Goal: Transaction & Acquisition: Purchase product/service

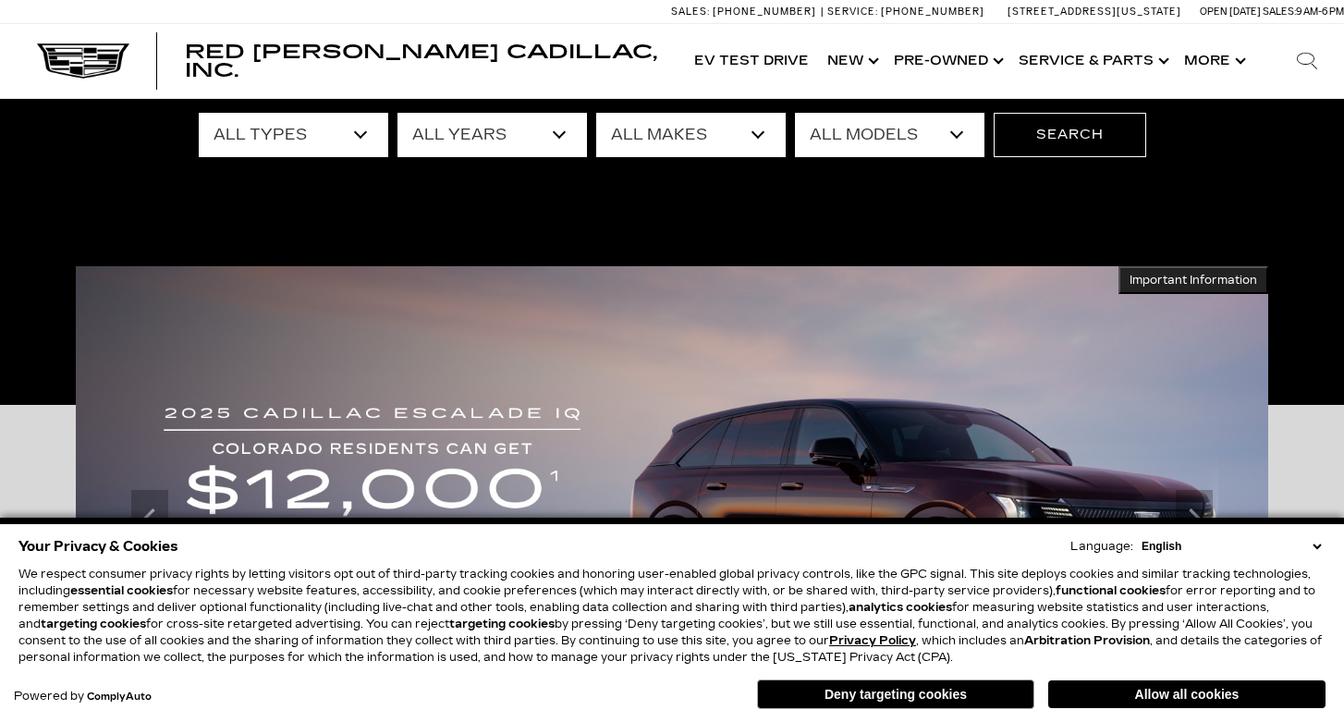
scroll to position [169, 0]
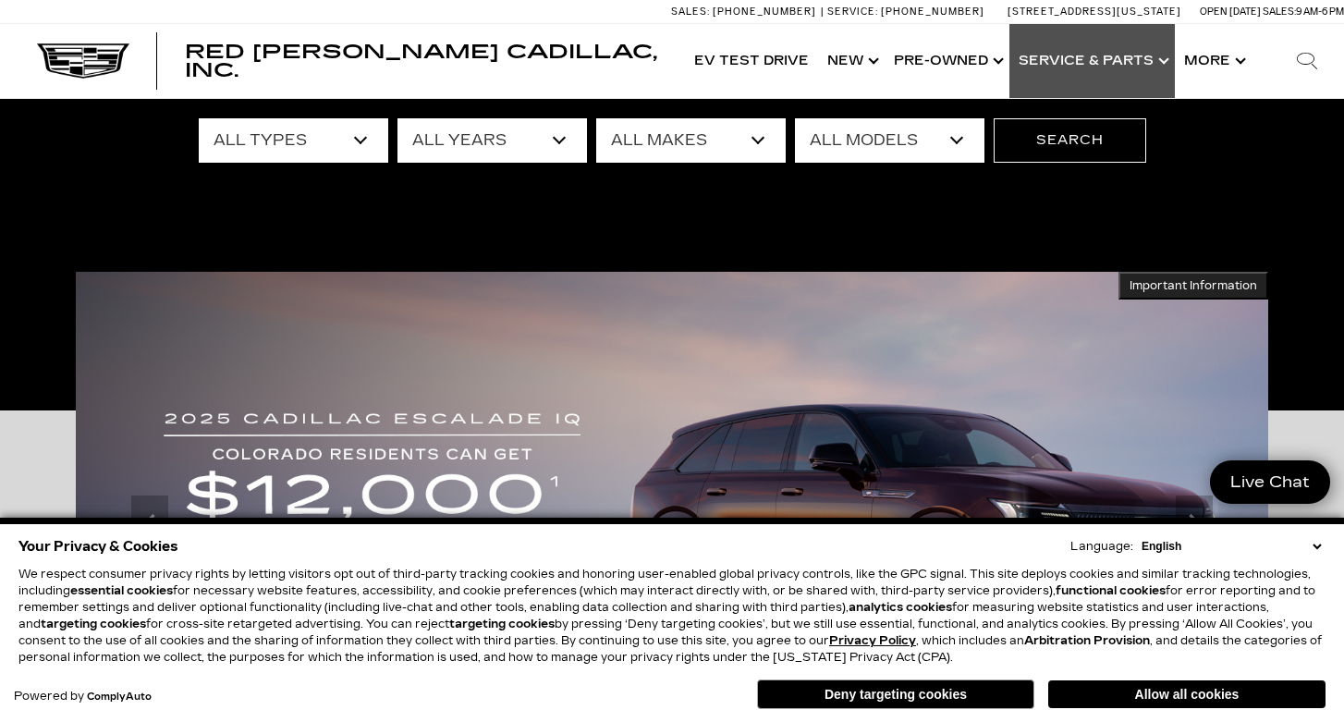
click at [1060, 64] on link "Show Service & Parts" at bounding box center [1091, 61] width 165 height 74
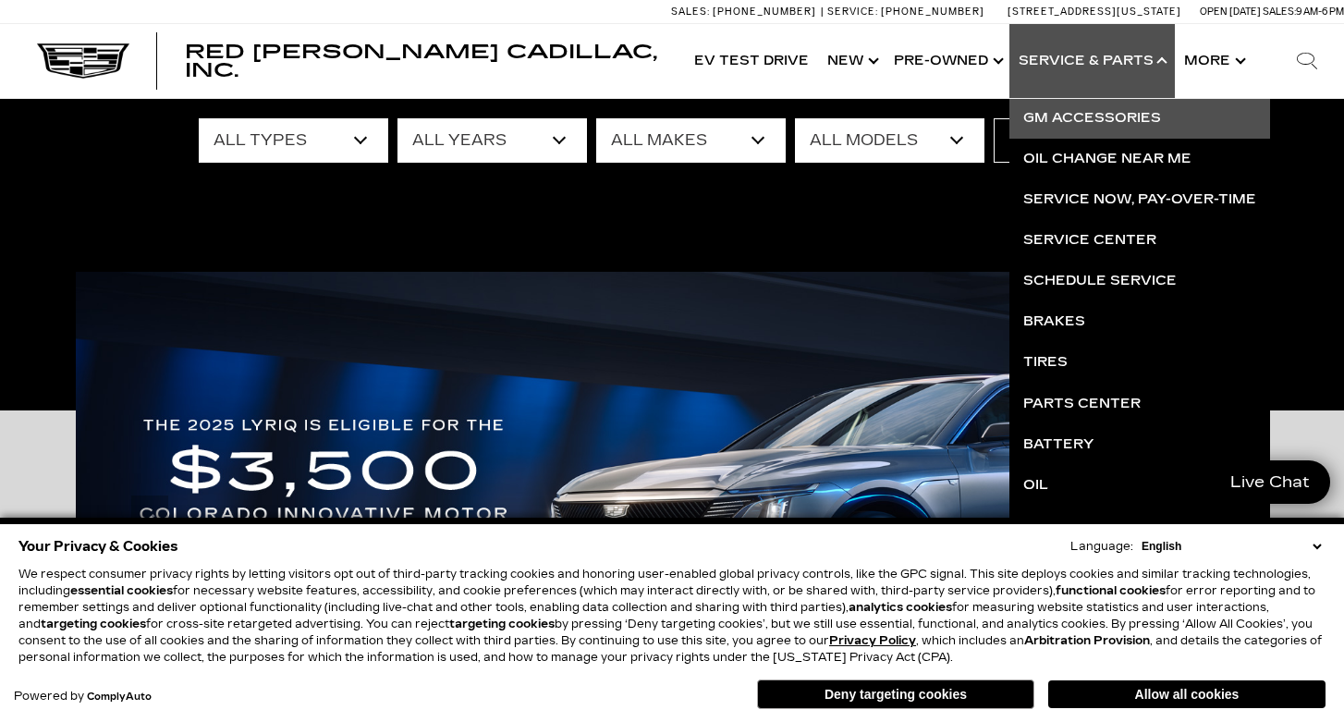
click at [1077, 117] on link "GM Accessories" at bounding box center [1139, 118] width 261 height 41
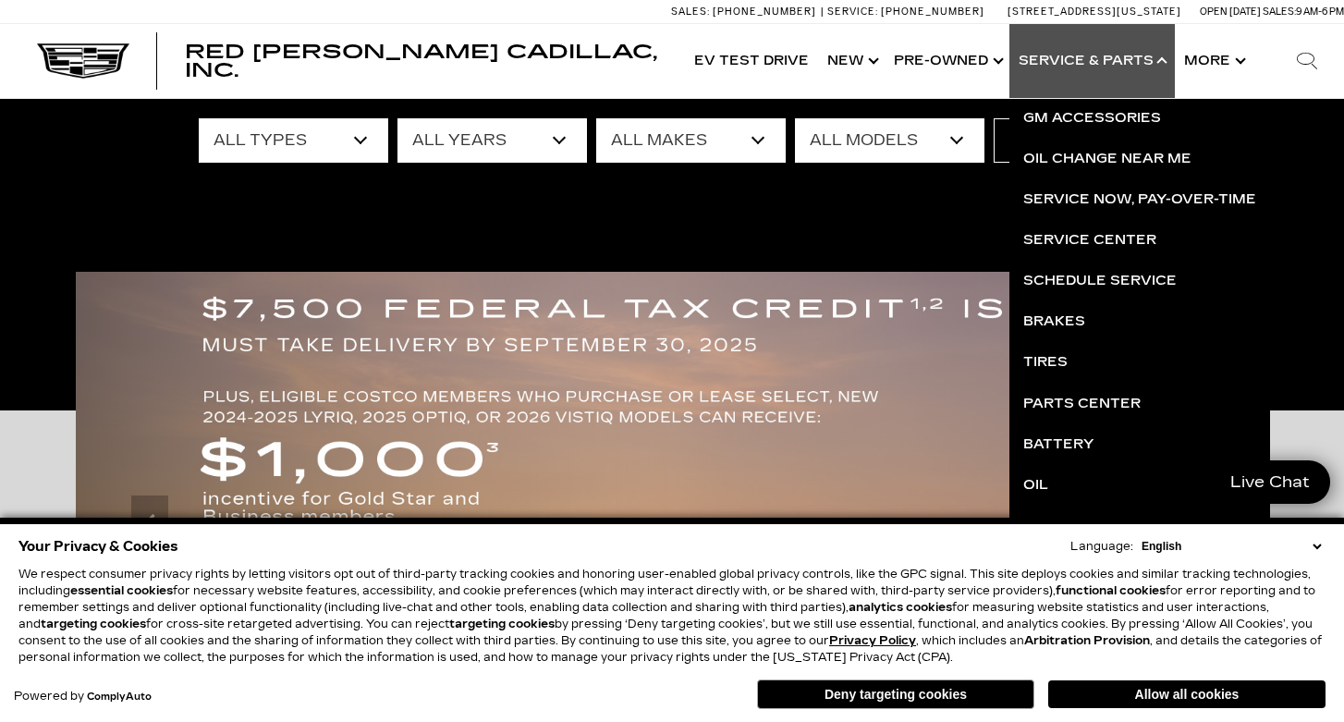
click at [1301, 61] on icon "Search" at bounding box center [1306, 61] width 22 height 22
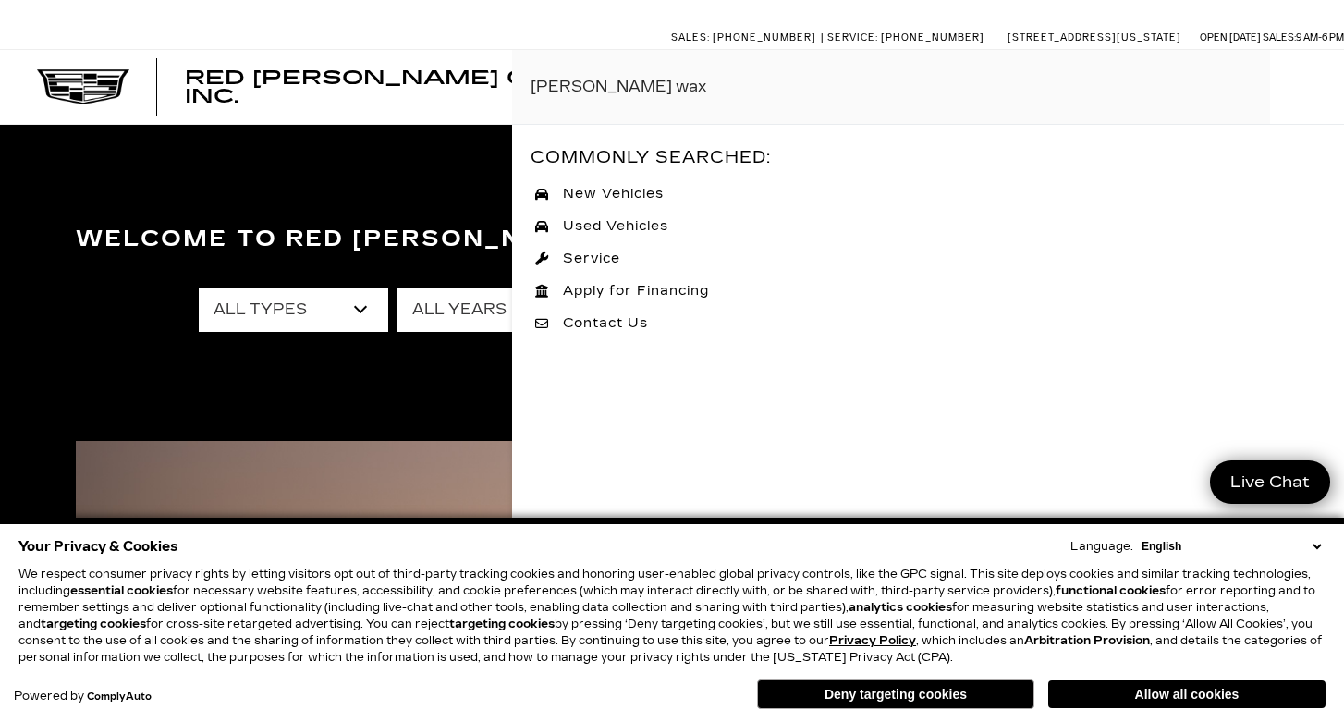
scroll to position [0, 0]
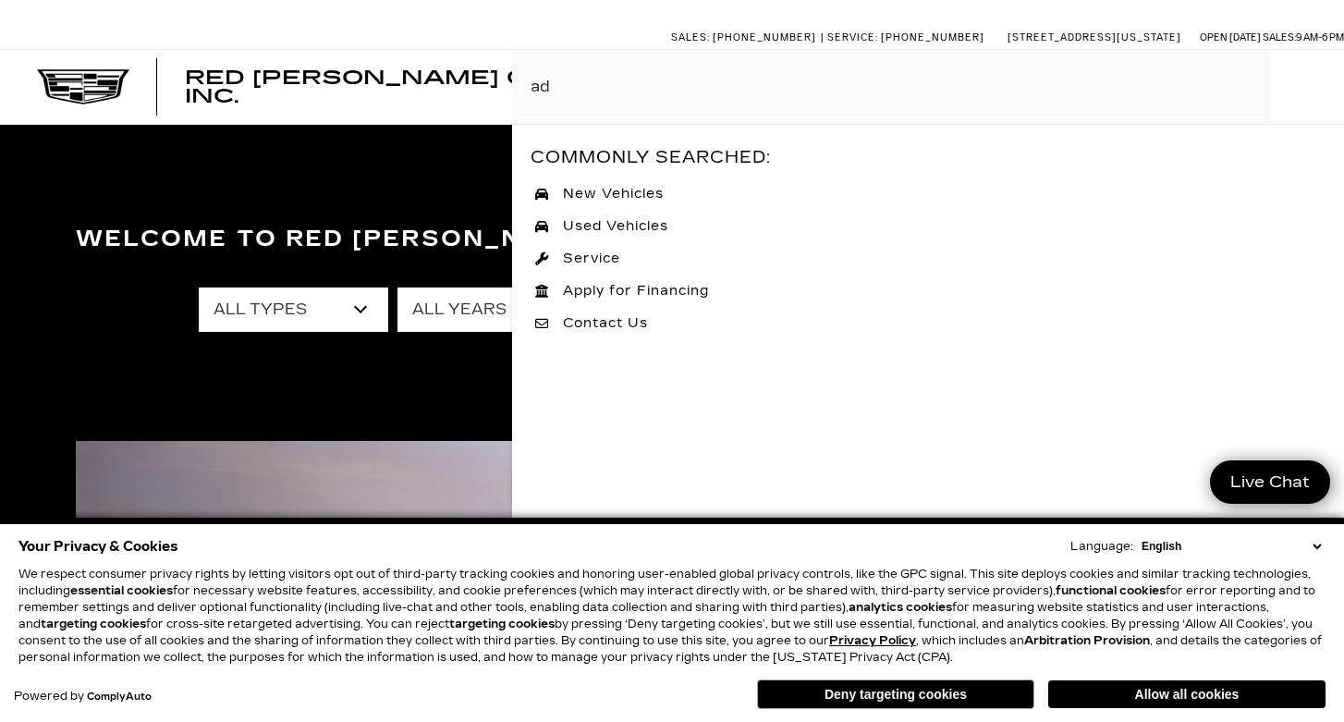
type input "a"
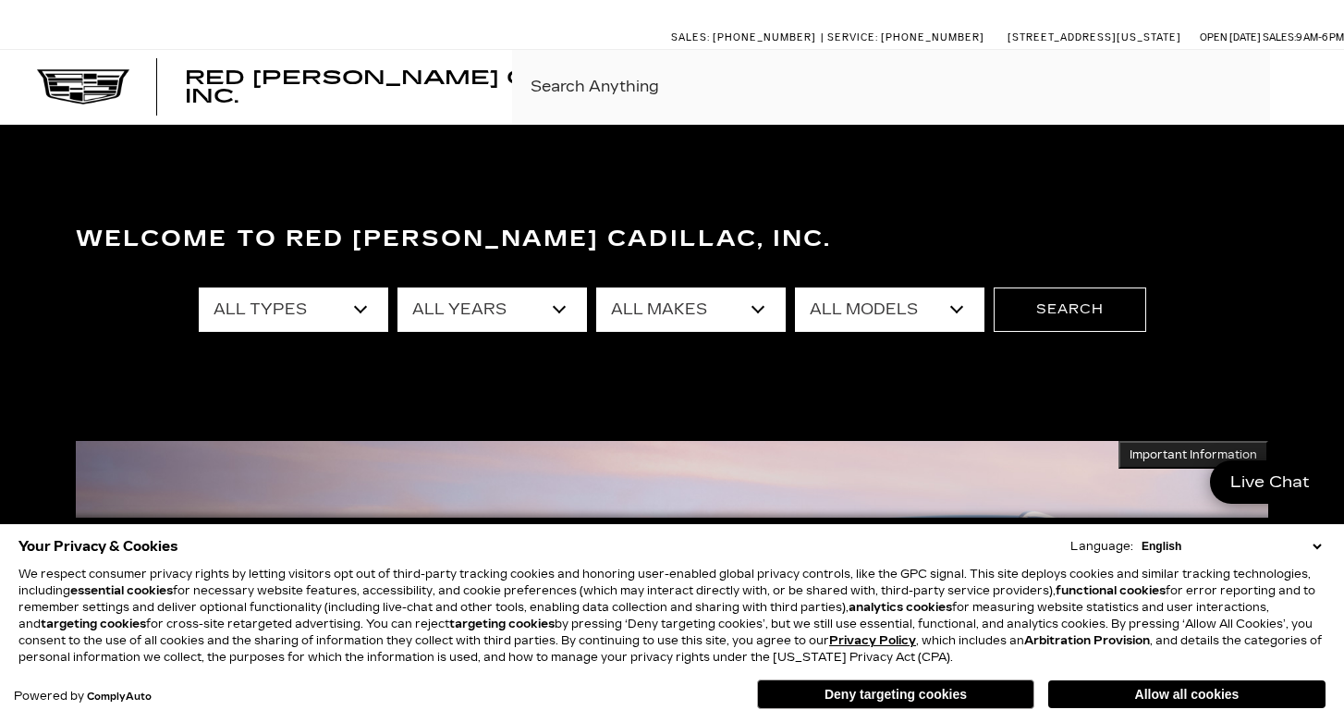
select select "Certified Used"
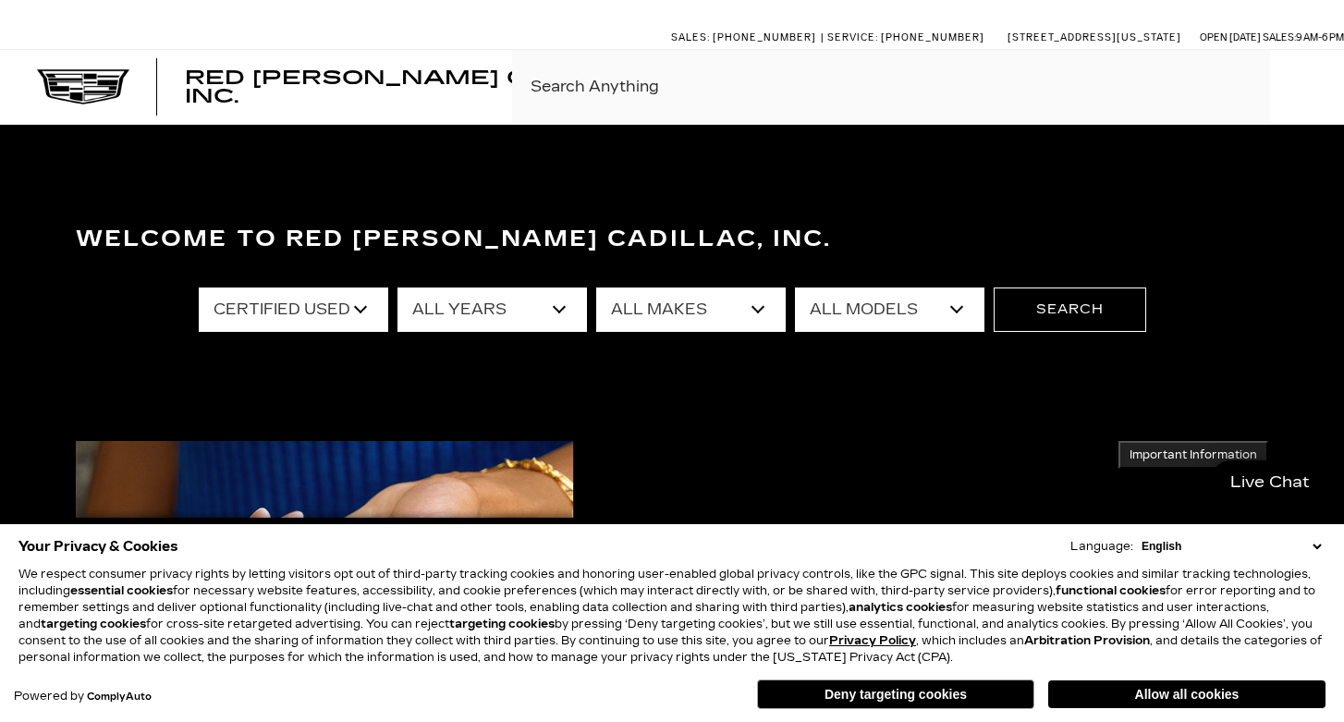
select select "2024"
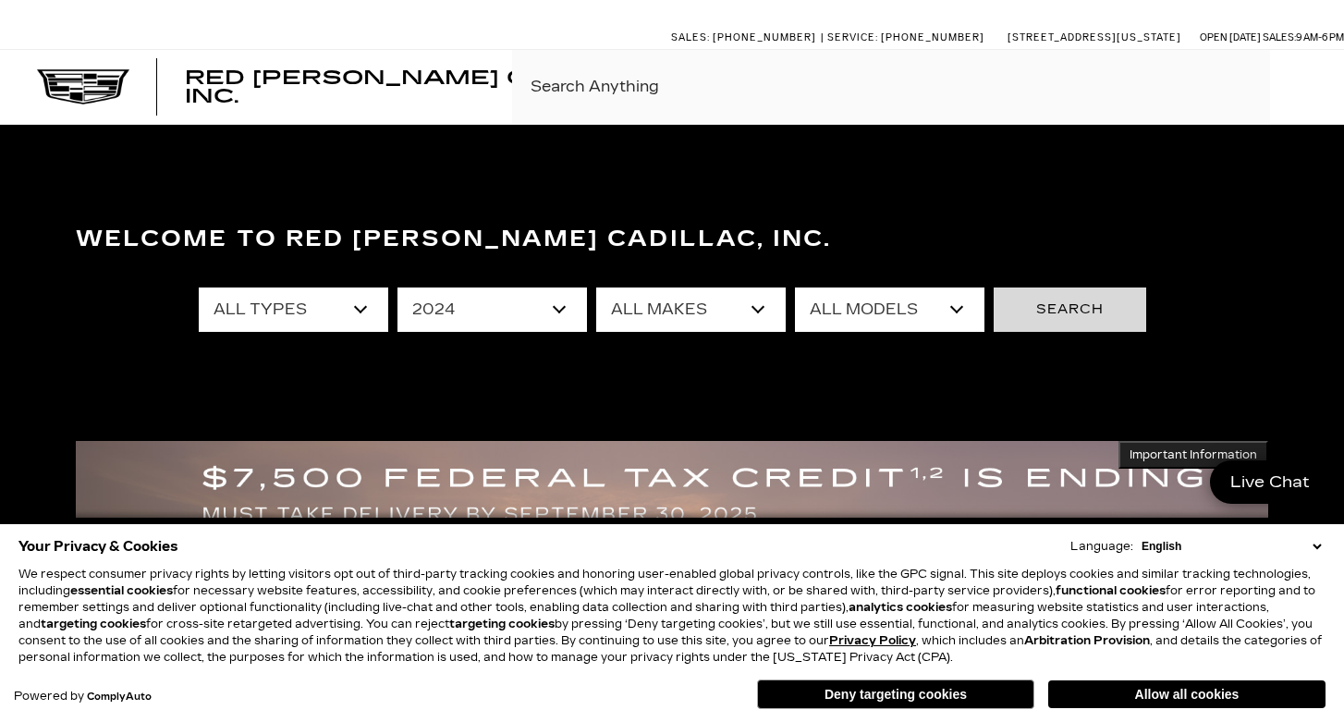
click at [1067, 316] on button "Search" at bounding box center [1069, 309] width 152 height 44
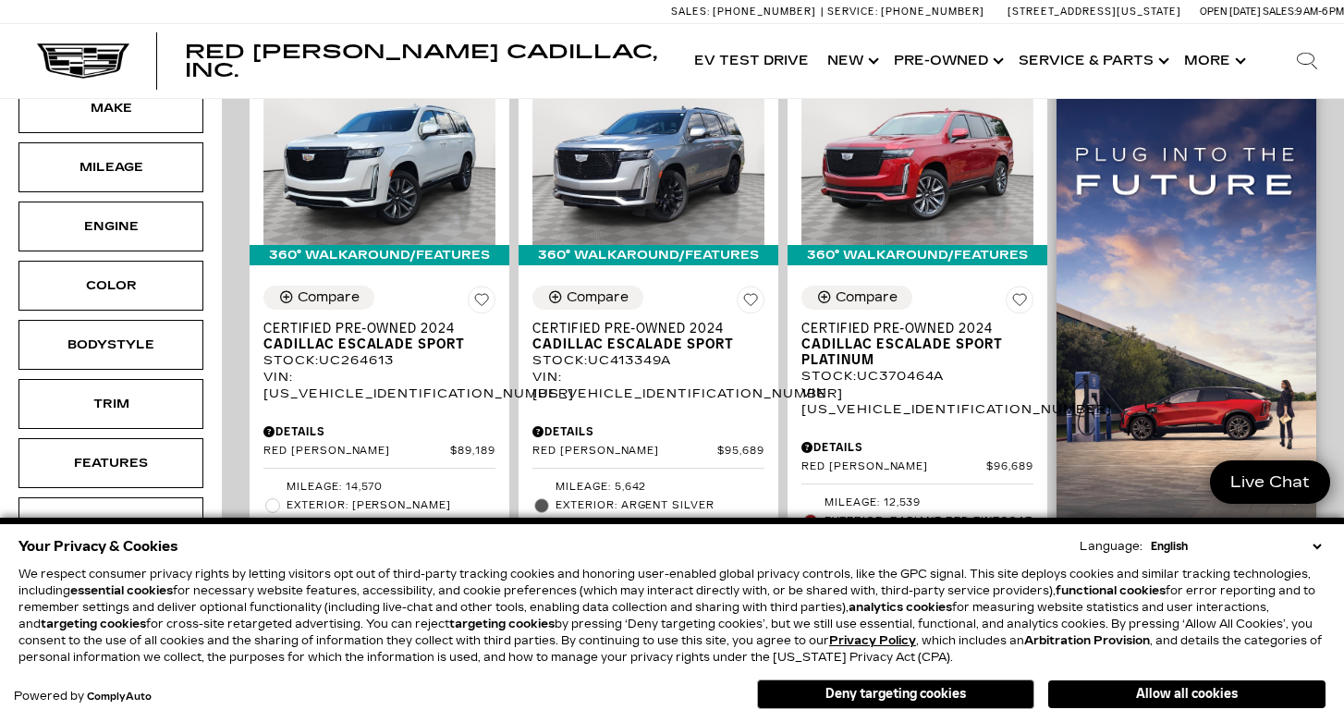
scroll to position [493, 0]
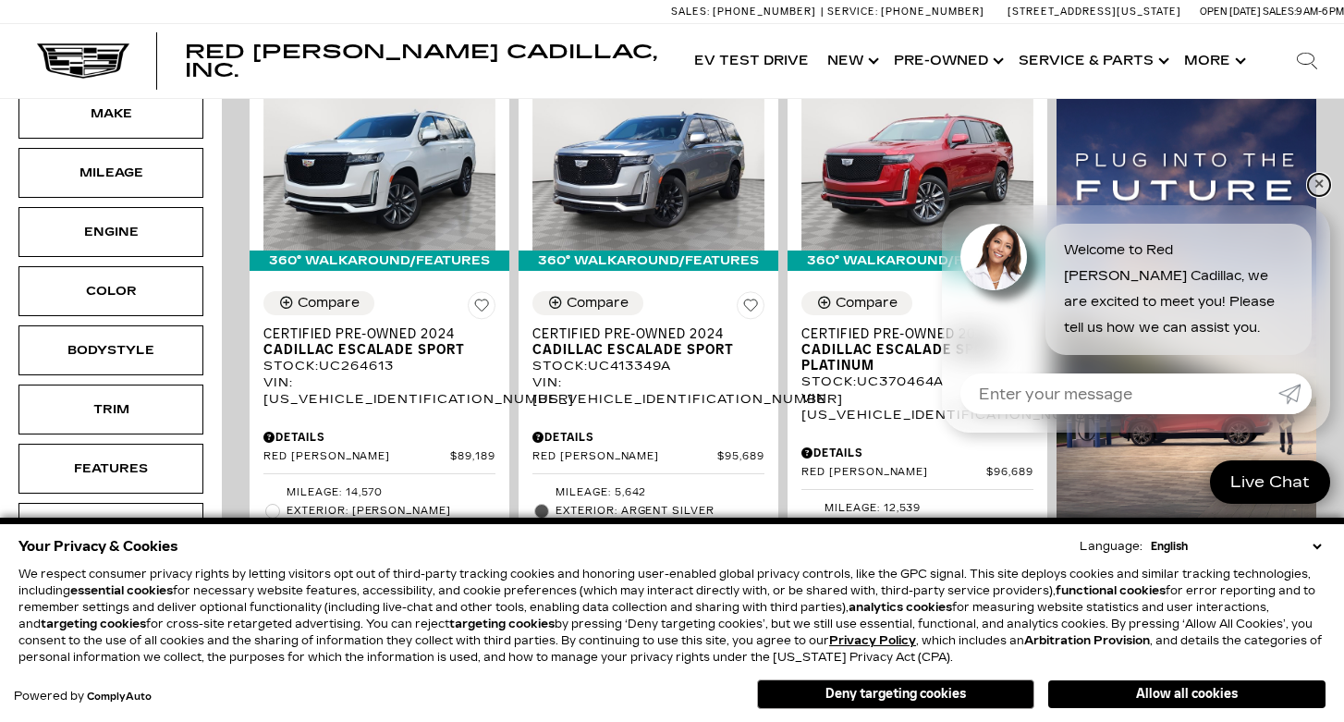
click at [1318, 184] on link "✕" at bounding box center [1318, 185] width 22 height 22
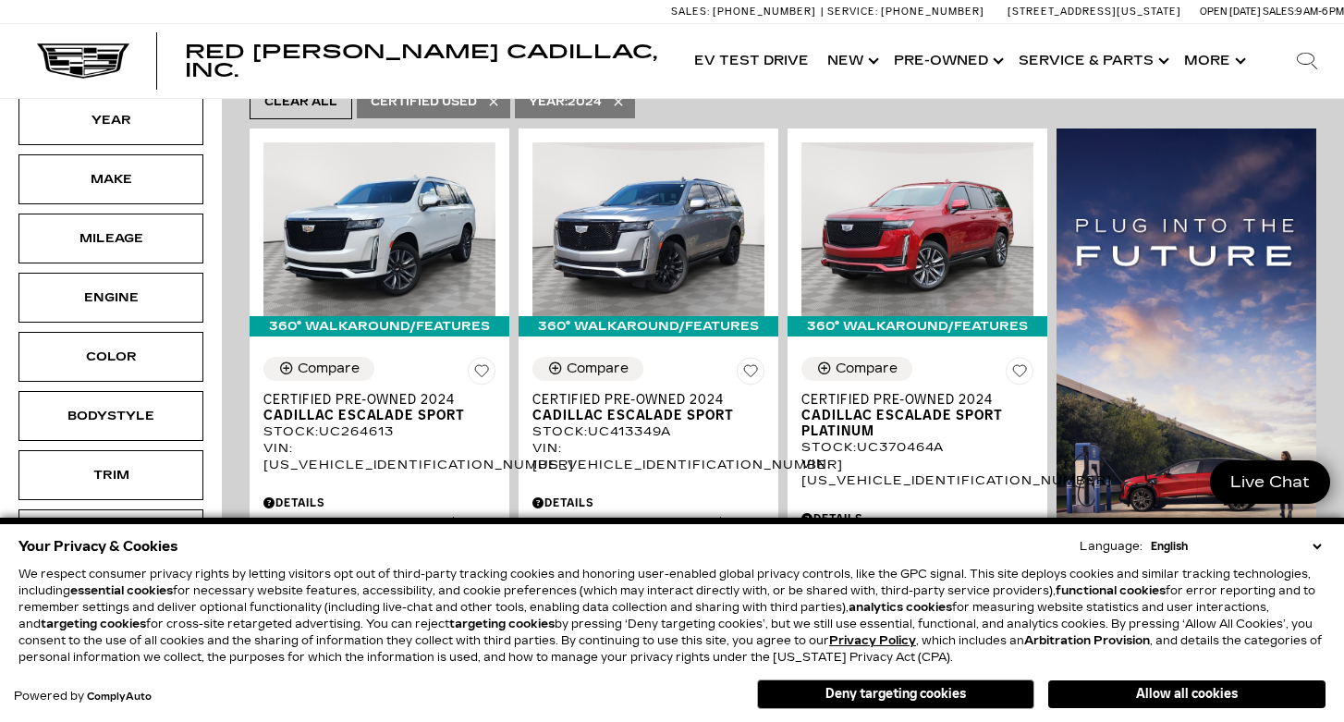
scroll to position [432, 0]
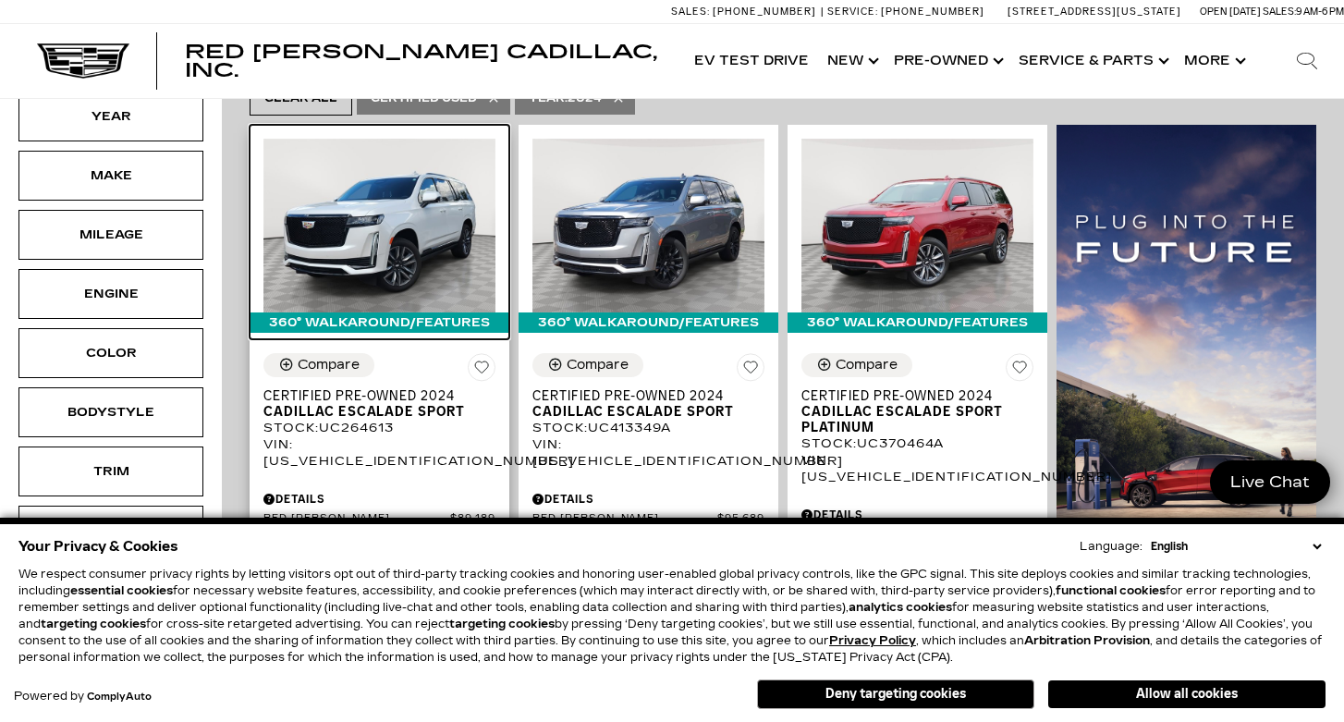
click at [397, 170] on img at bounding box center [379, 226] width 232 height 174
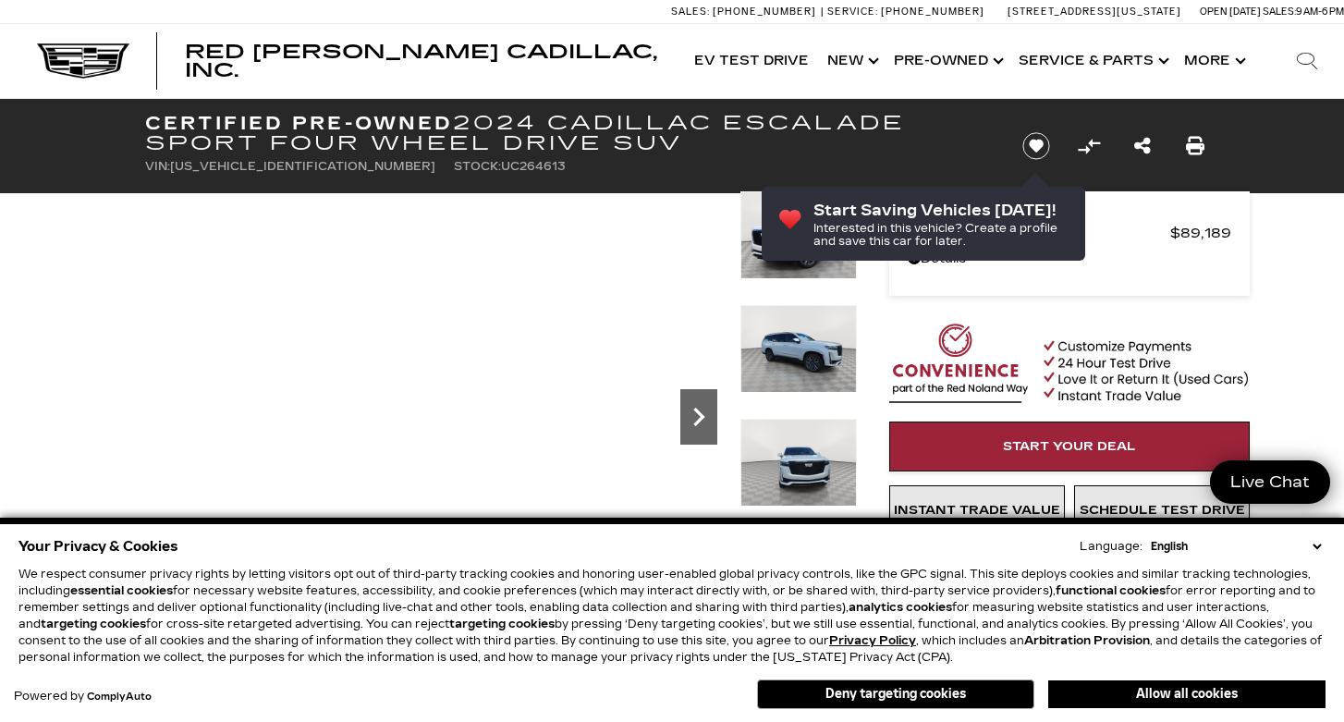
click at [696, 417] on icon "Next" at bounding box center [698, 416] width 37 height 37
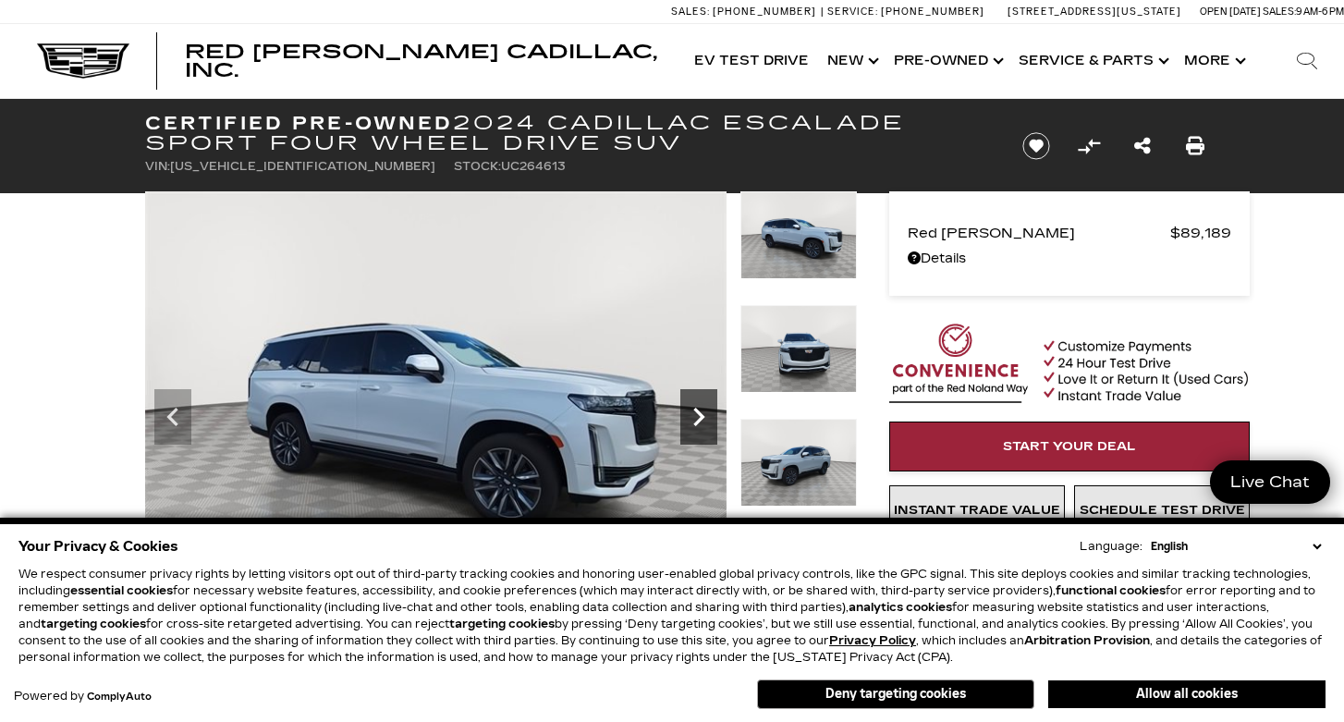
click at [696, 417] on icon "Next" at bounding box center [698, 416] width 37 height 37
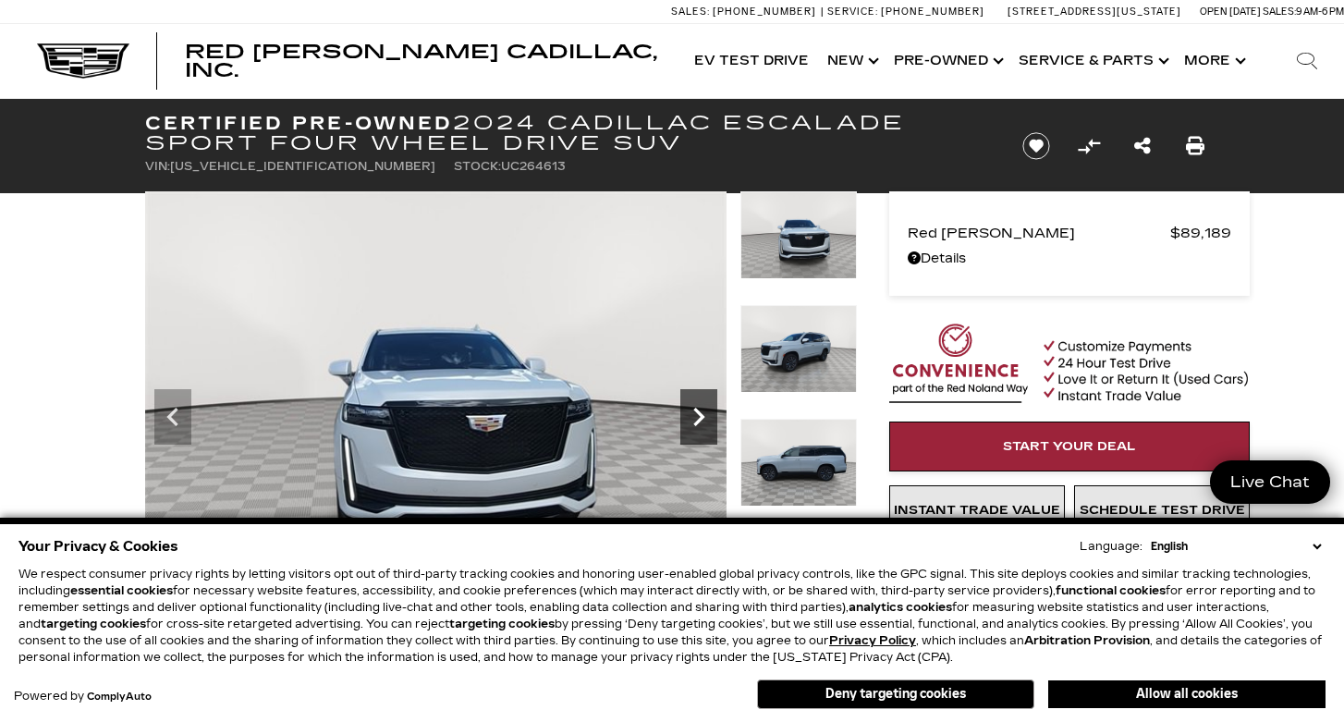
click at [696, 417] on icon "Next" at bounding box center [698, 416] width 37 height 37
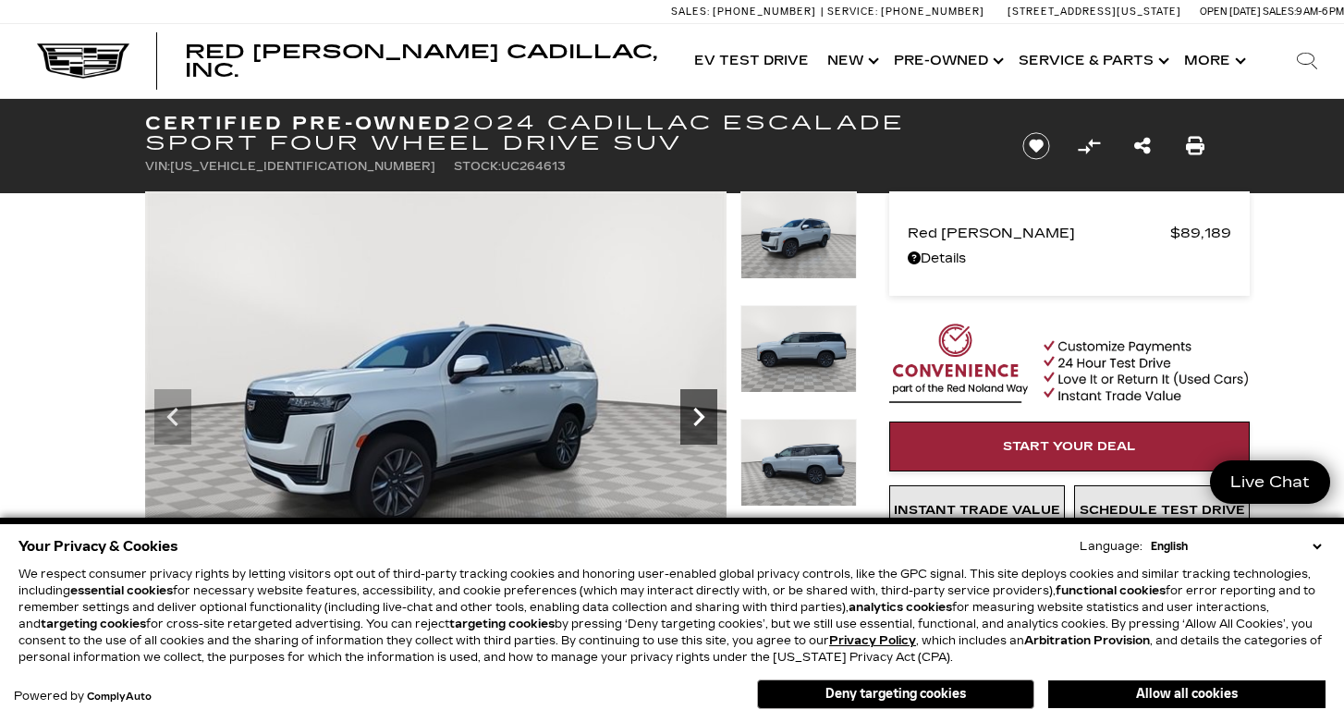
click at [696, 417] on icon "Next" at bounding box center [698, 416] width 37 height 37
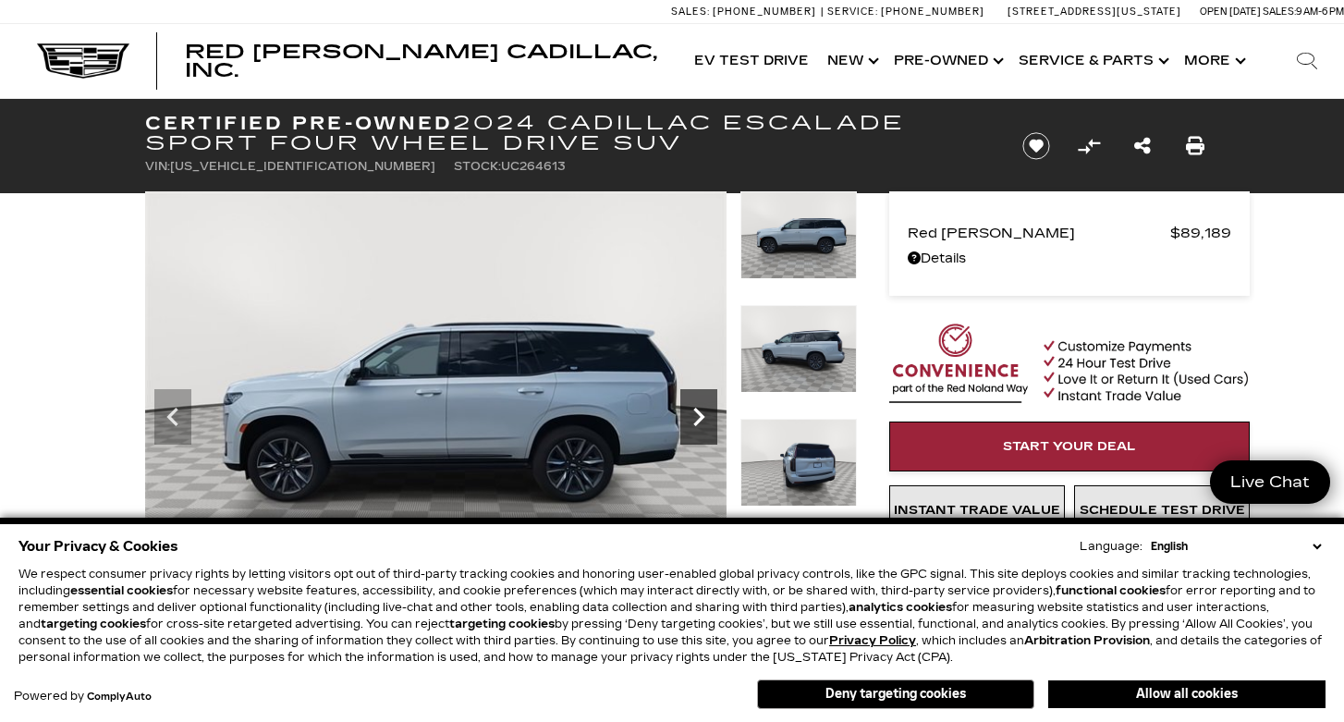
click at [696, 417] on icon "Next" at bounding box center [698, 416] width 37 height 37
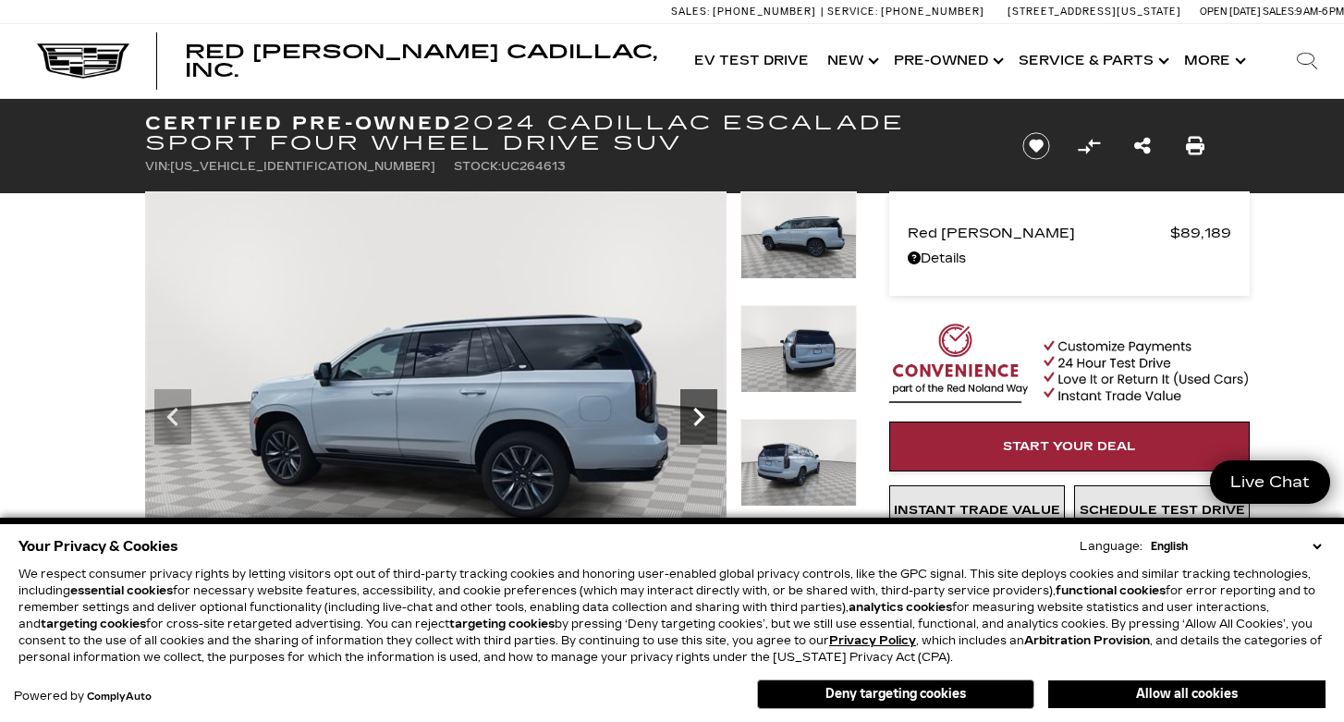
click at [696, 417] on icon "Next" at bounding box center [698, 416] width 37 height 37
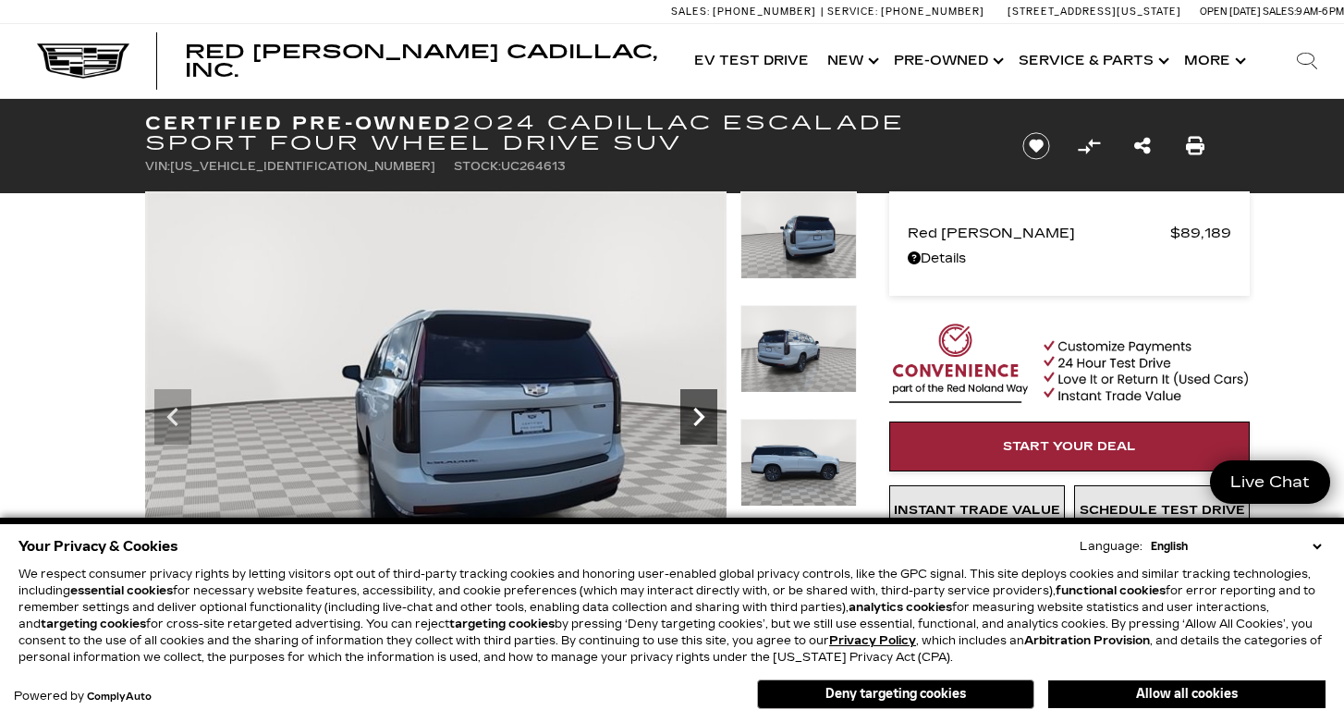
click at [696, 417] on icon "Next" at bounding box center [698, 416] width 37 height 37
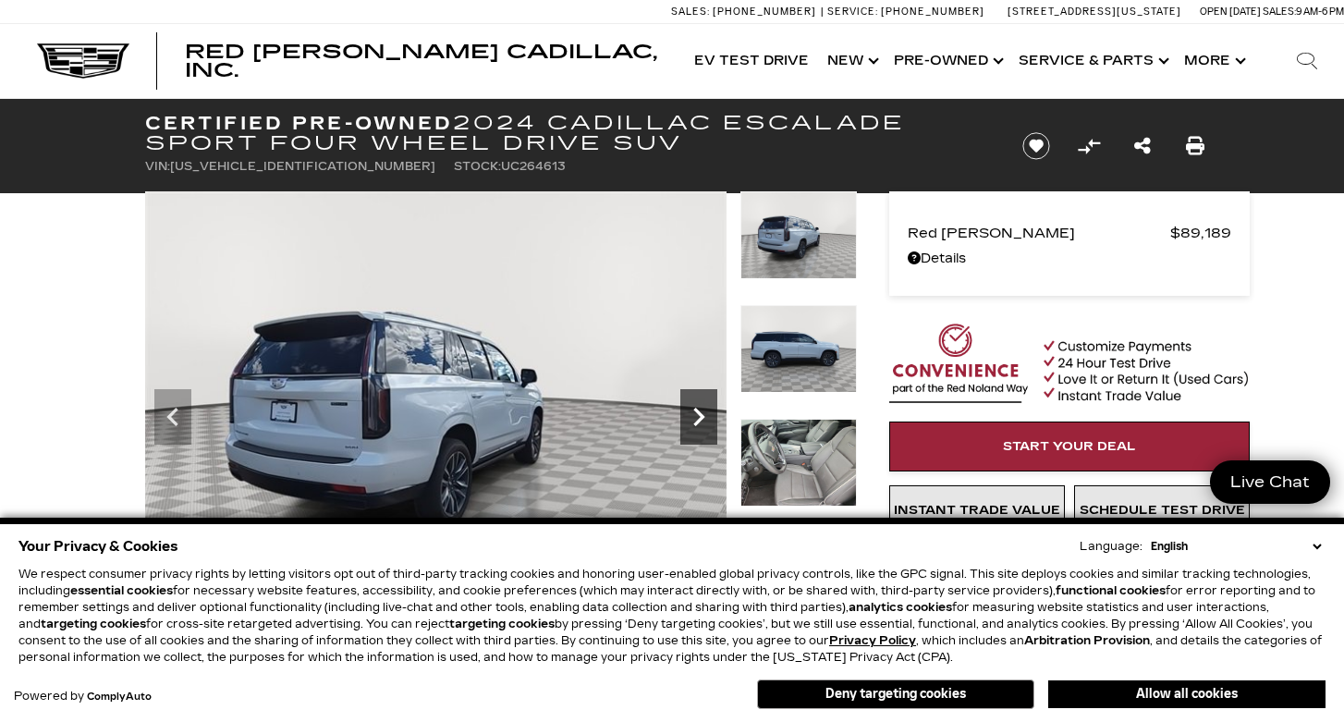
click at [696, 417] on icon "Next" at bounding box center [698, 416] width 37 height 37
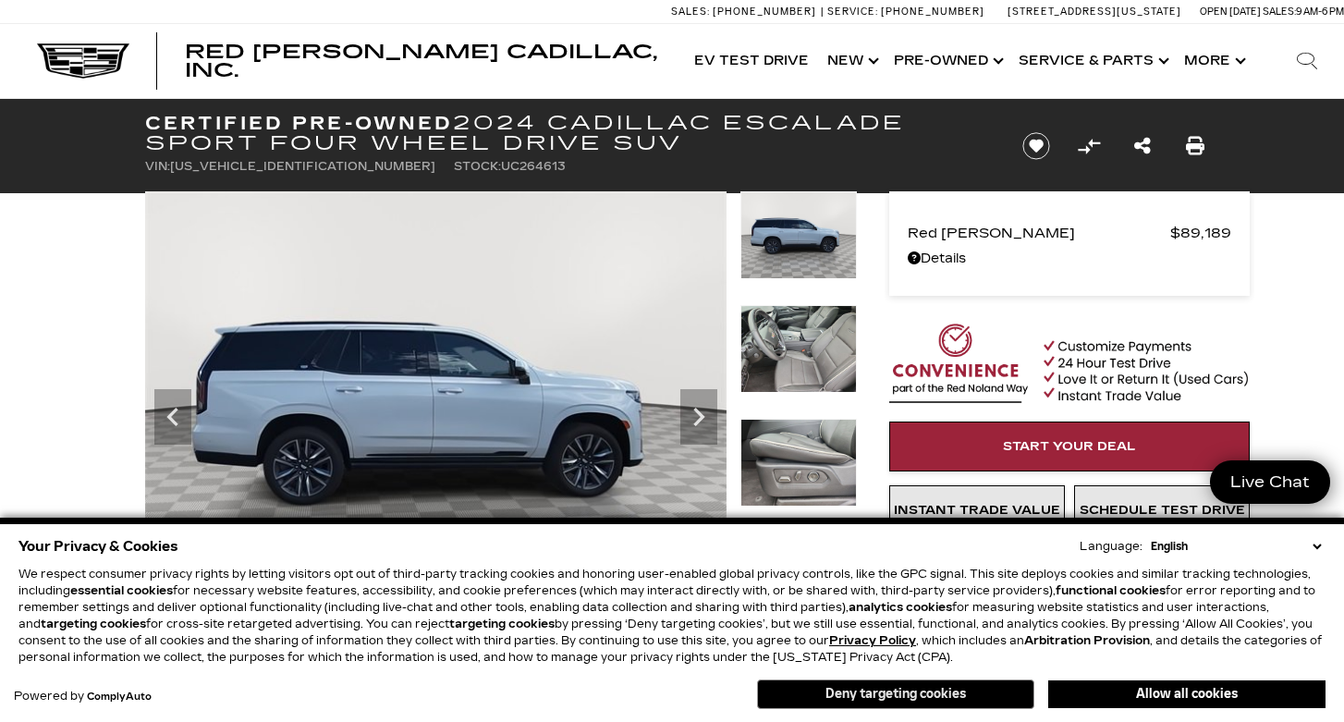
click at [880, 686] on button "Deny targeting cookies" at bounding box center [895, 694] width 277 height 30
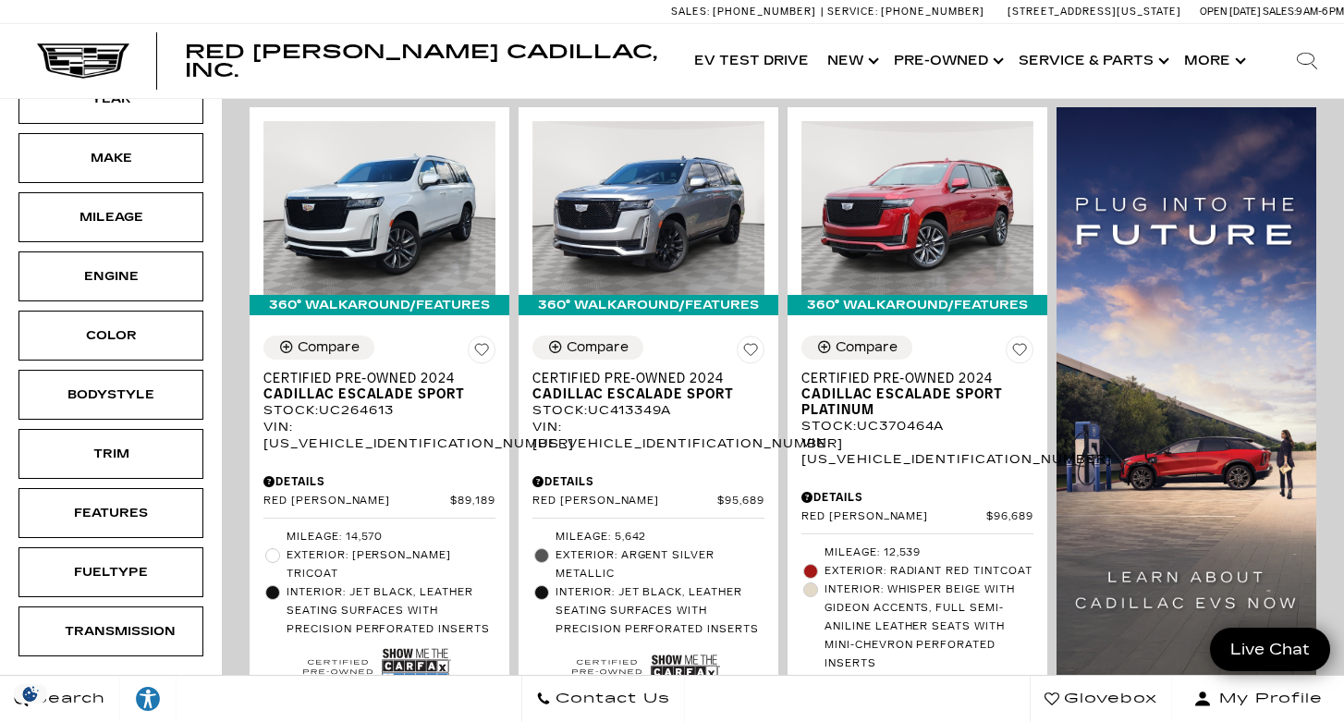
scroll to position [450, 0]
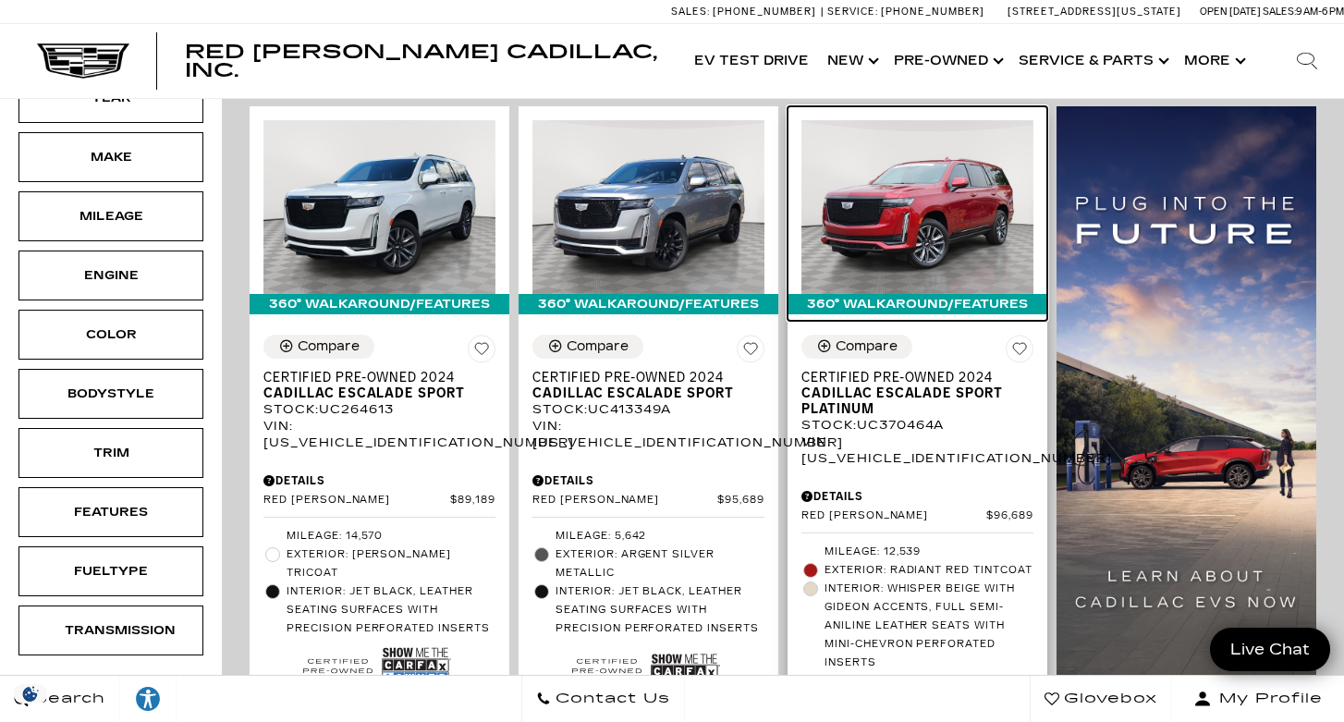
click at [873, 195] on img at bounding box center [917, 207] width 232 height 174
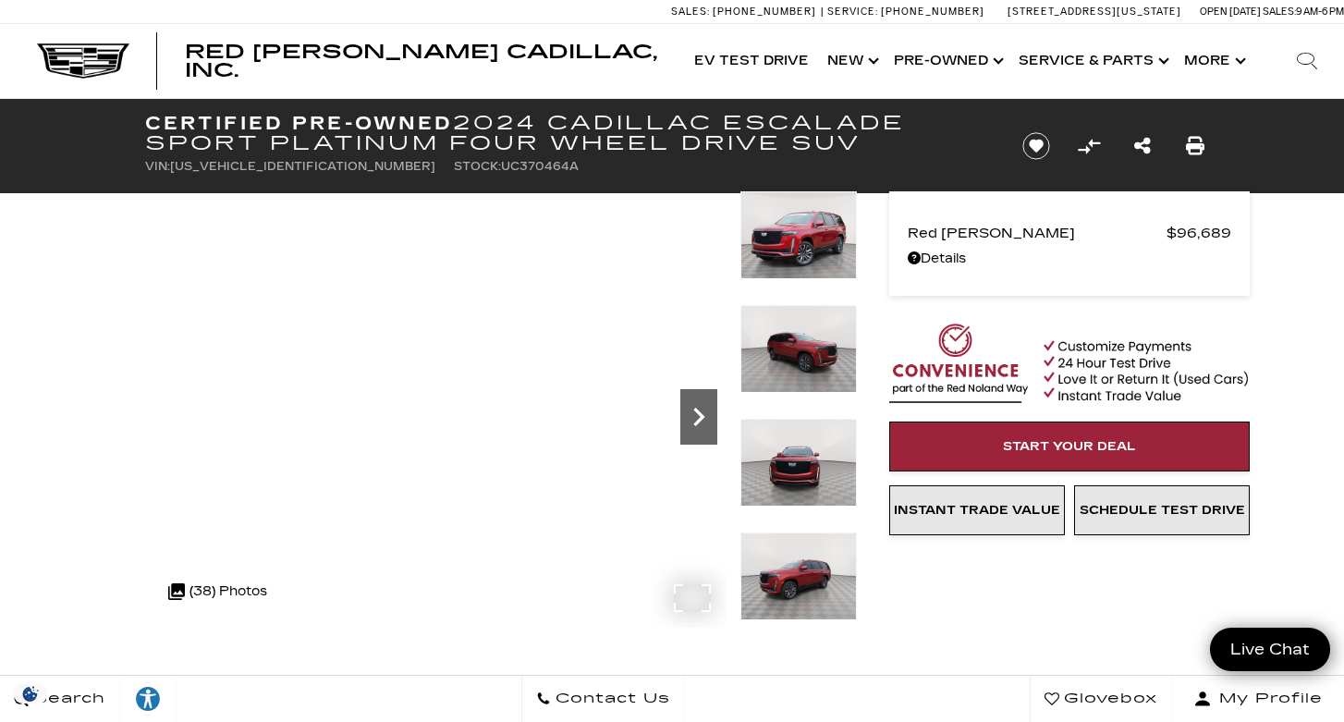
click at [701, 425] on icon "Next" at bounding box center [698, 416] width 37 height 37
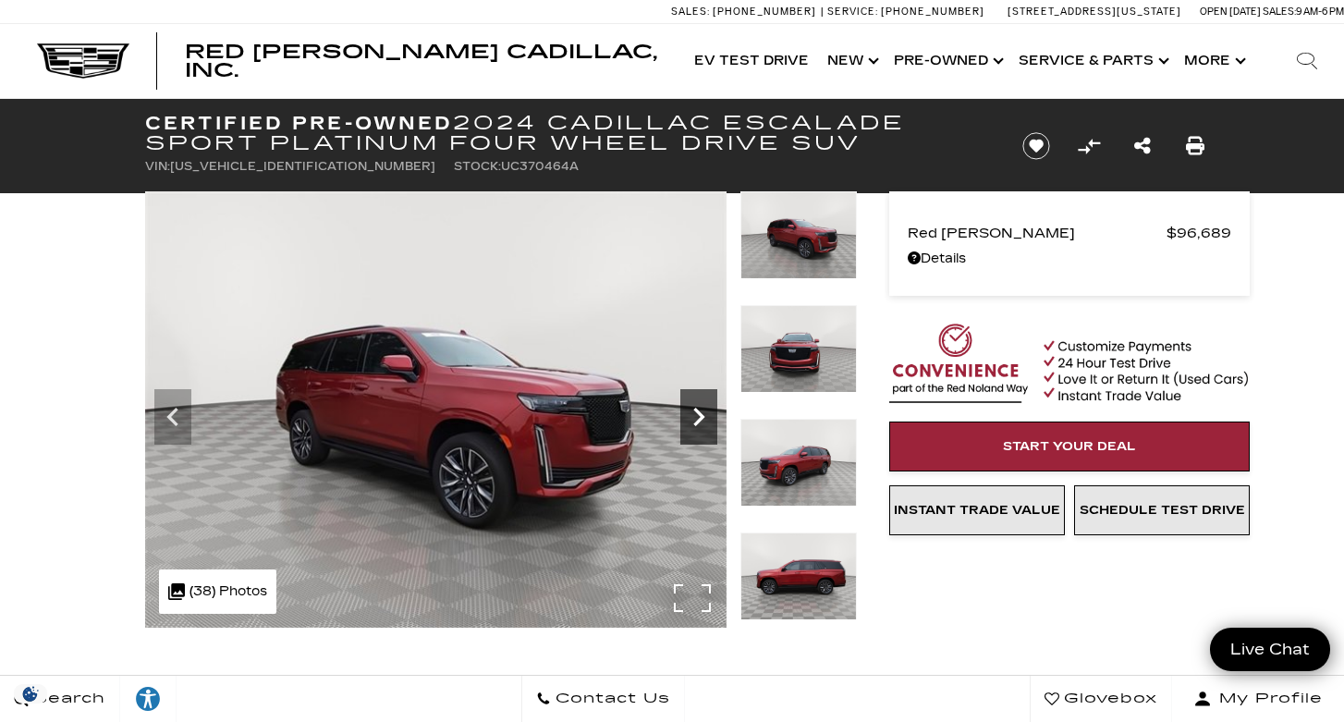
click at [698, 420] on icon "Next" at bounding box center [698, 416] width 37 height 37
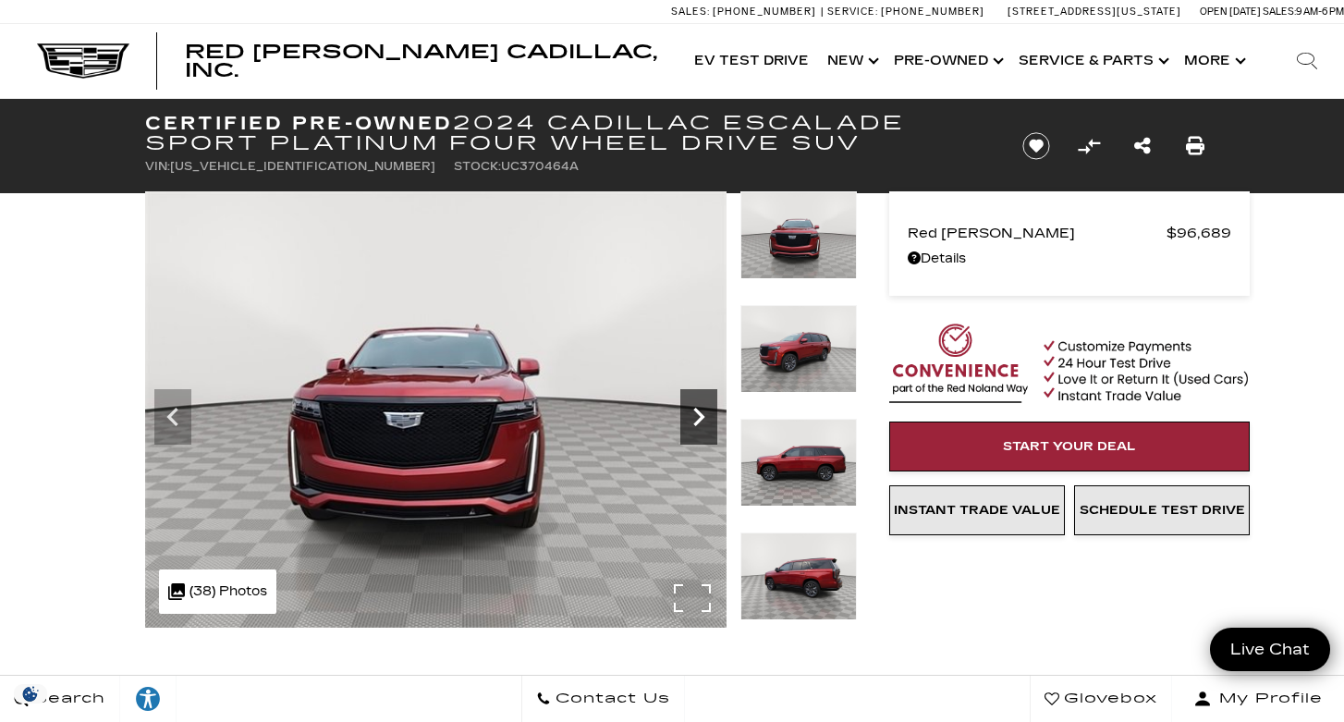
click at [693, 416] on icon "Next" at bounding box center [698, 416] width 37 height 37
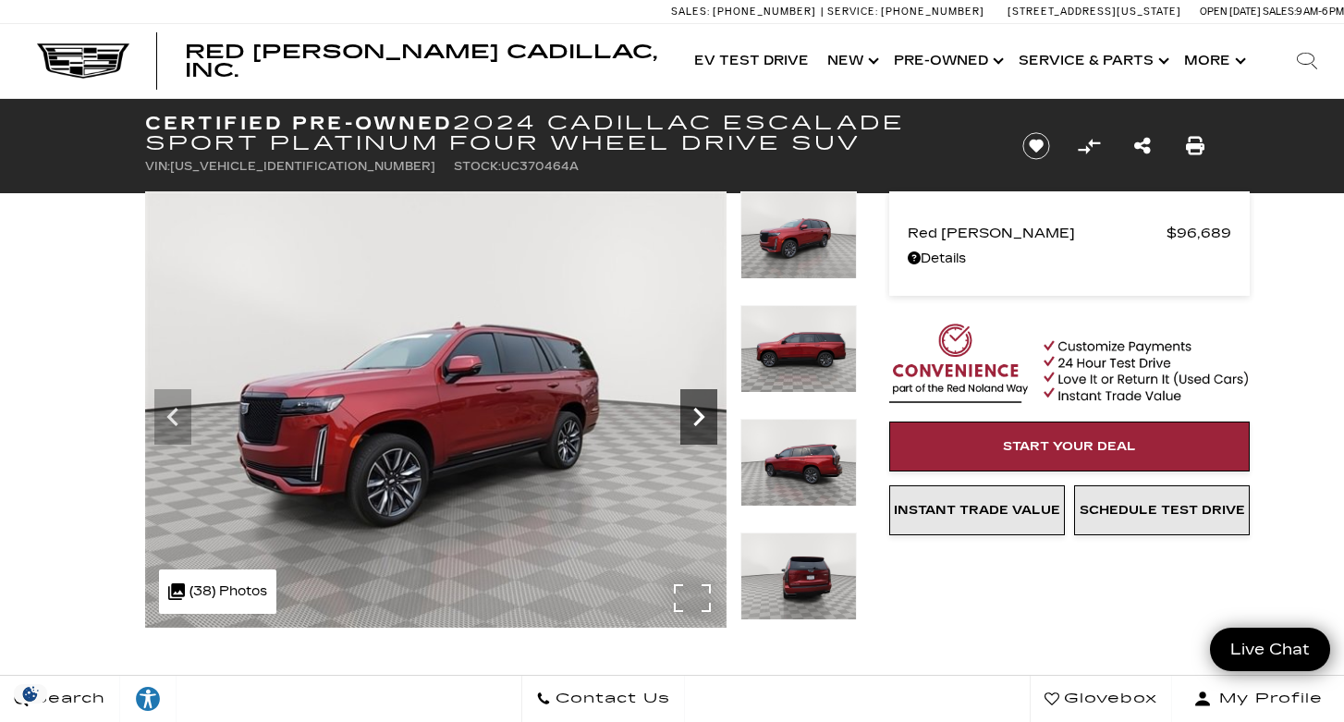
click at [699, 410] on icon "Next" at bounding box center [698, 416] width 37 height 37
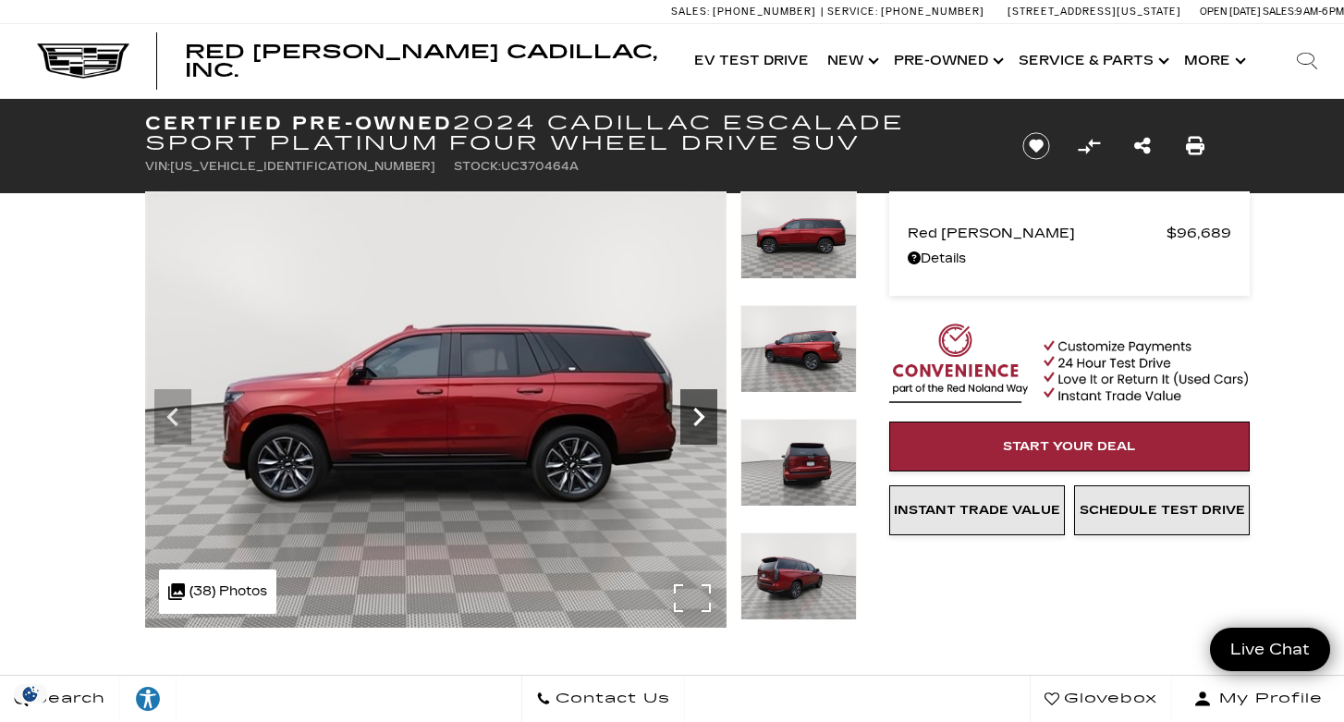
click at [695, 411] on icon "Next" at bounding box center [698, 416] width 37 height 37
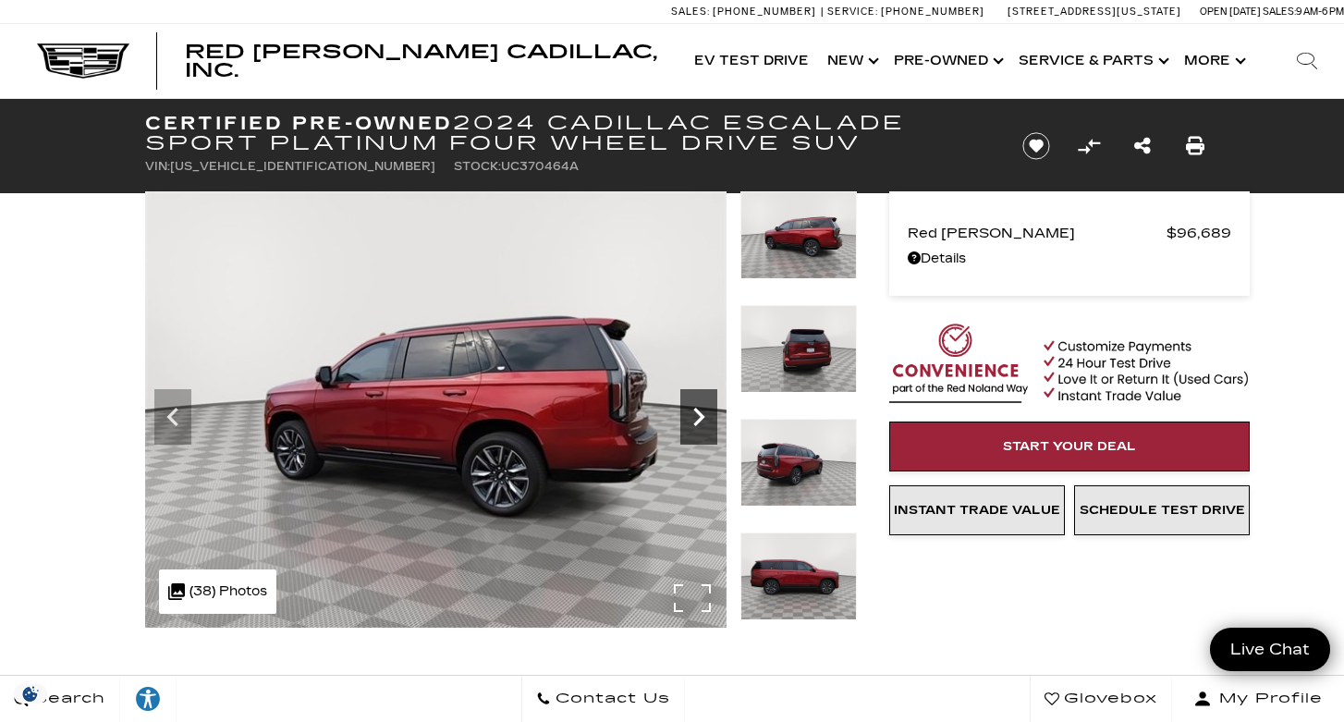
click at [695, 411] on icon "Next" at bounding box center [698, 416] width 37 height 37
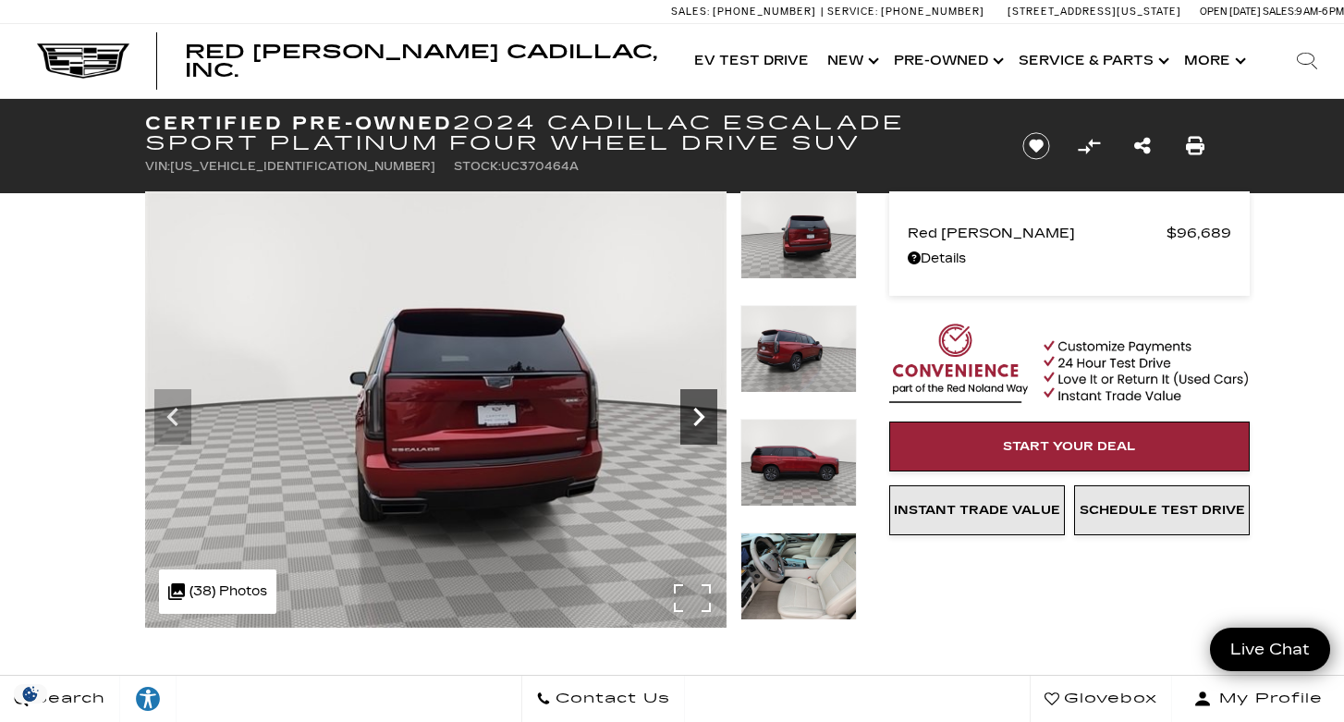
click at [695, 411] on icon "Next" at bounding box center [698, 416] width 37 height 37
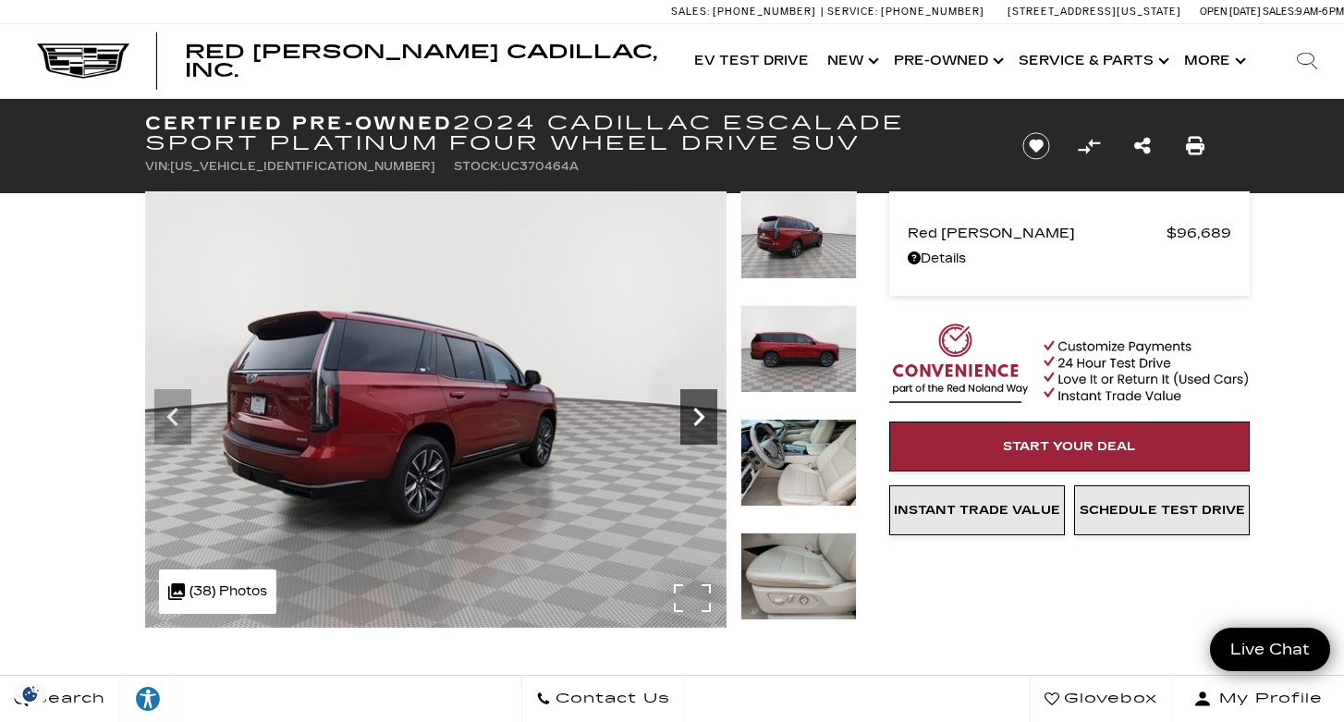
click at [695, 411] on icon "Next" at bounding box center [698, 416] width 37 height 37
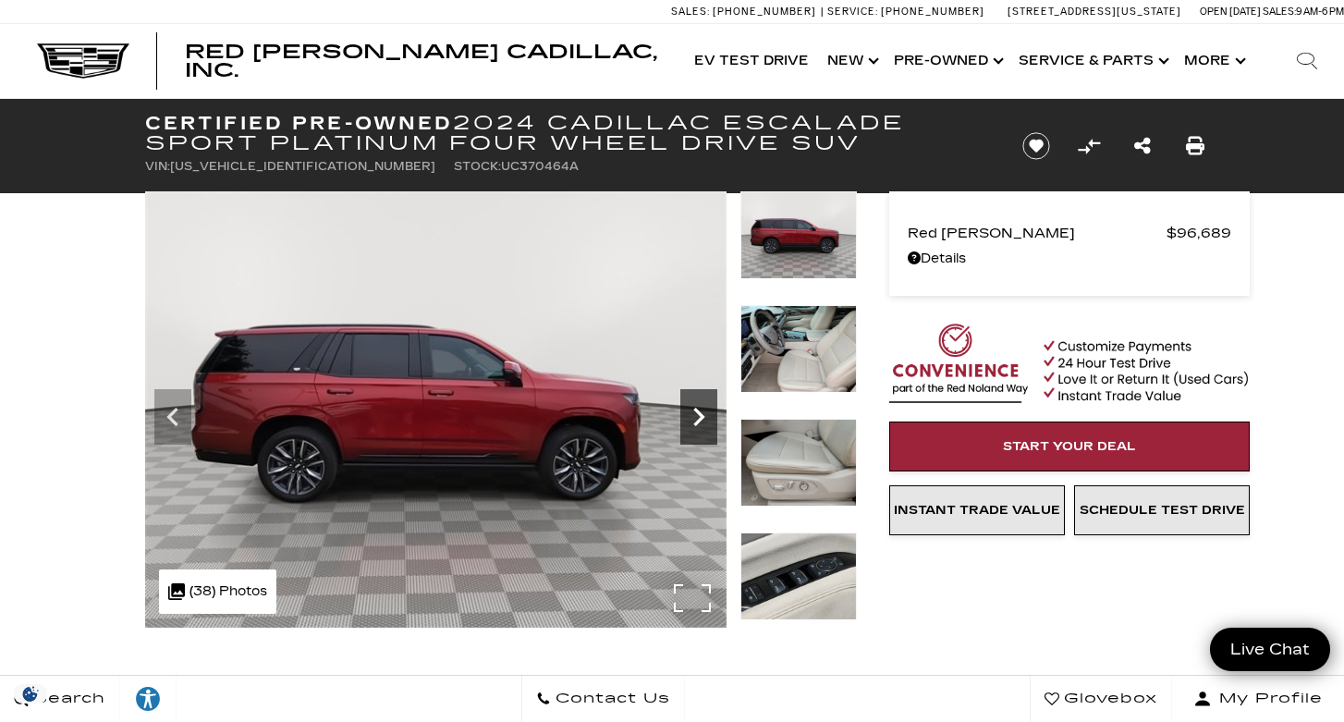
click at [695, 412] on icon "Next" at bounding box center [698, 416] width 37 height 37
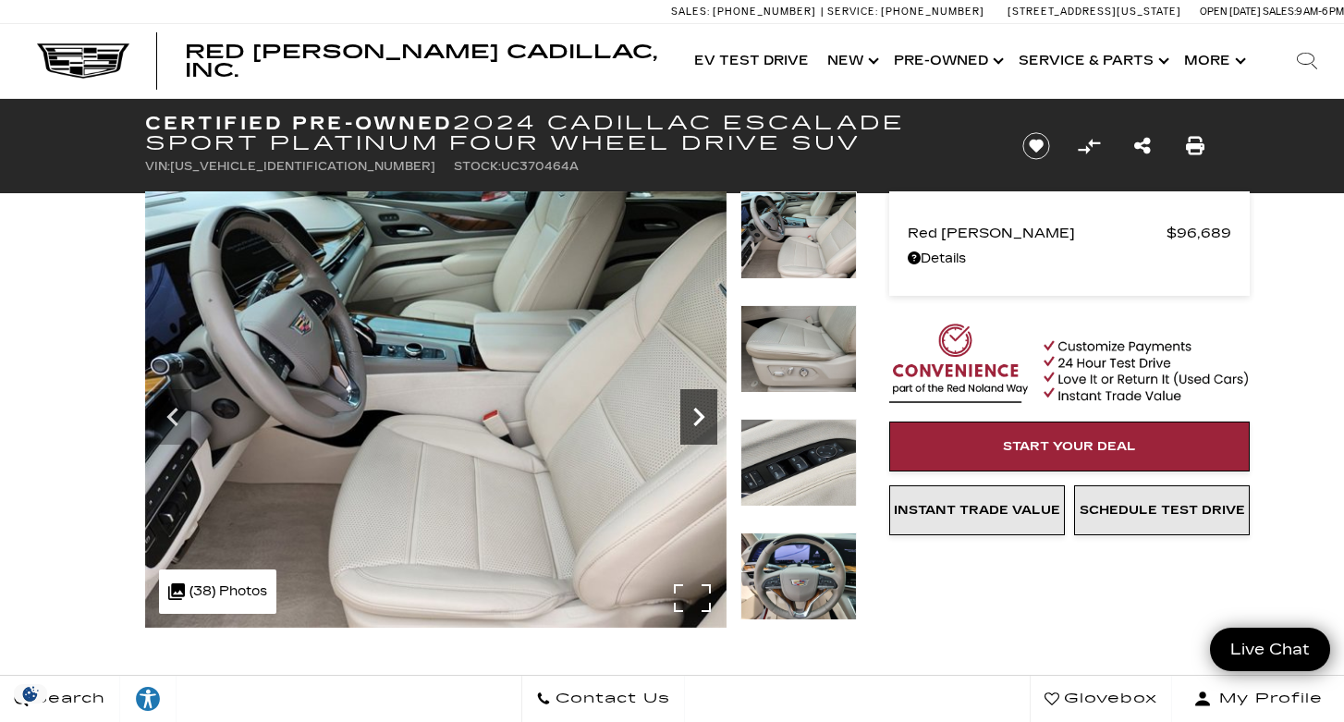
click at [701, 411] on icon "Next" at bounding box center [698, 416] width 37 height 37
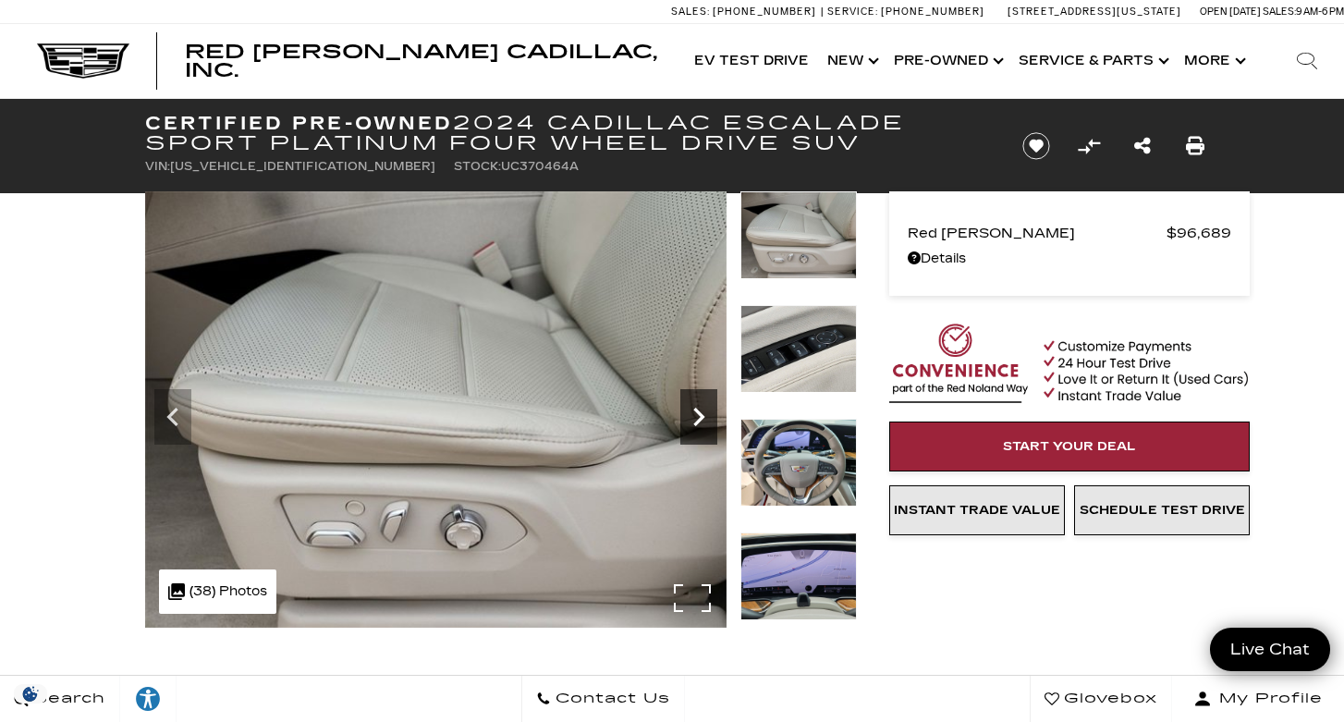
click at [701, 411] on icon "Next" at bounding box center [698, 416] width 37 height 37
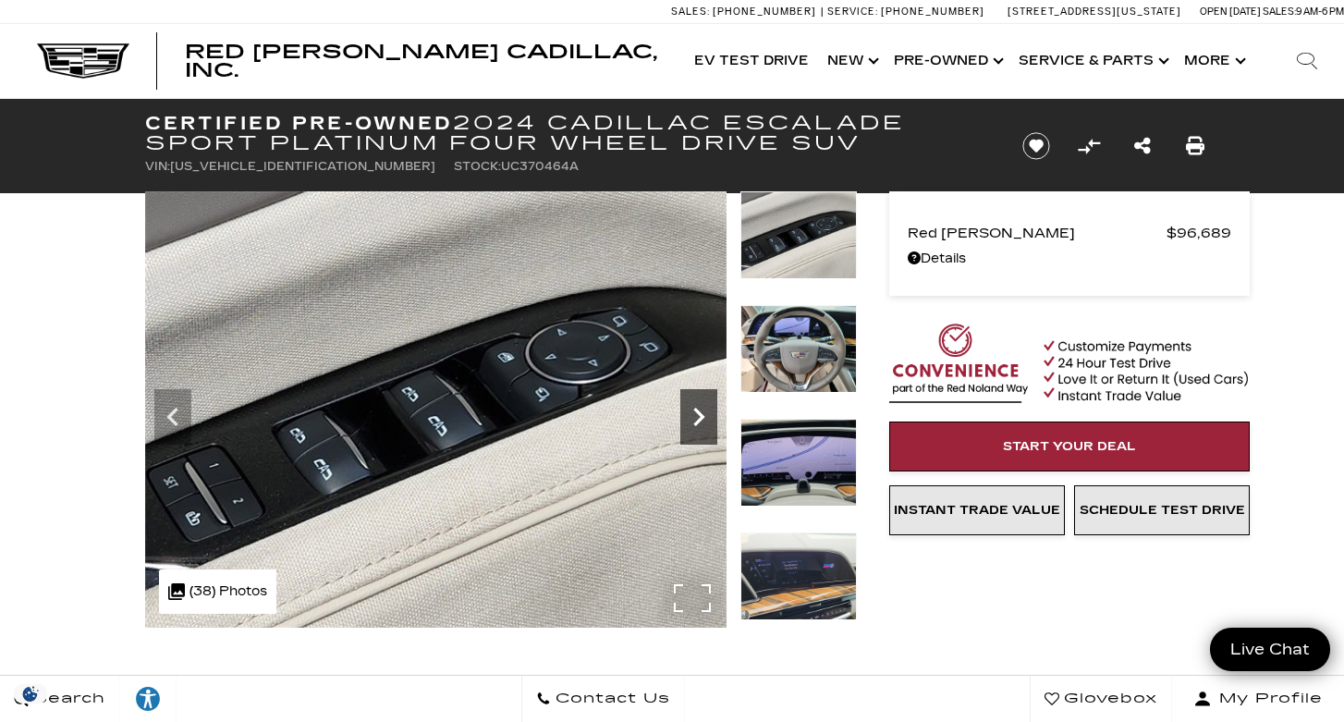
click at [701, 411] on icon "Next" at bounding box center [698, 416] width 37 height 37
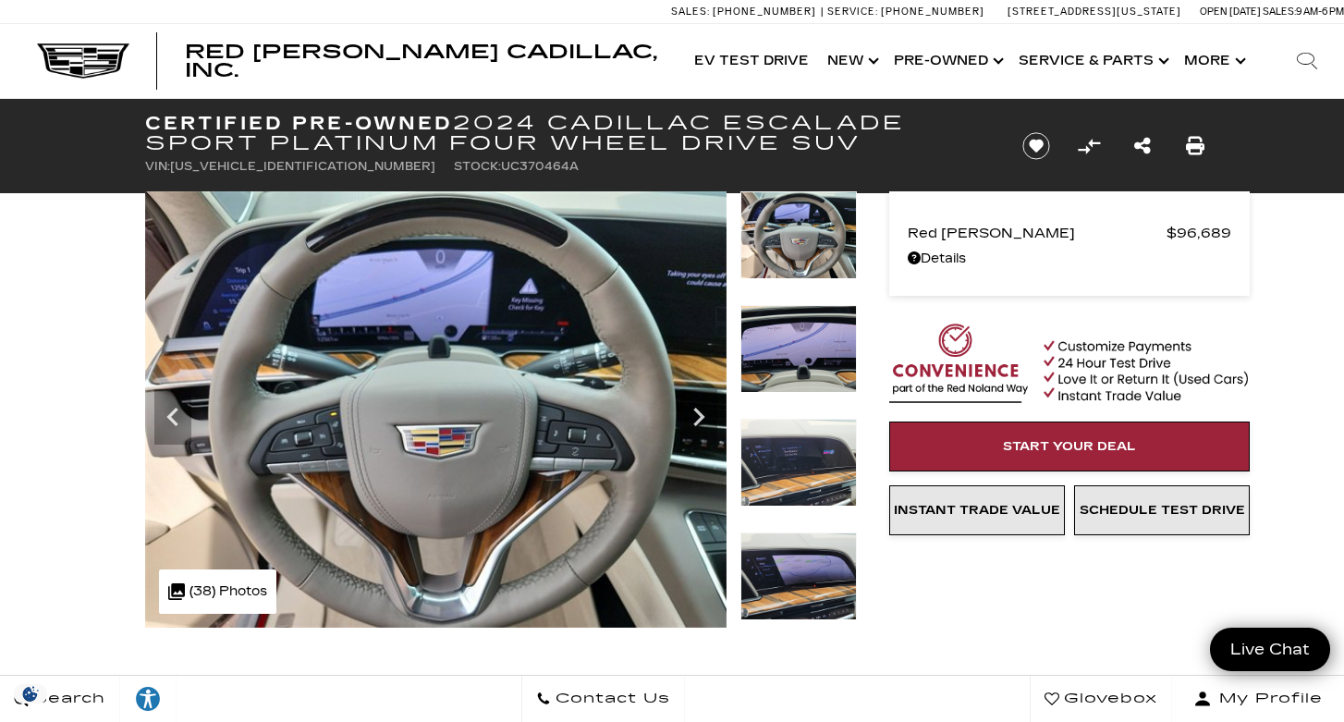
click at [778, 362] on img at bounding box center [798, 349] width 116 height 88
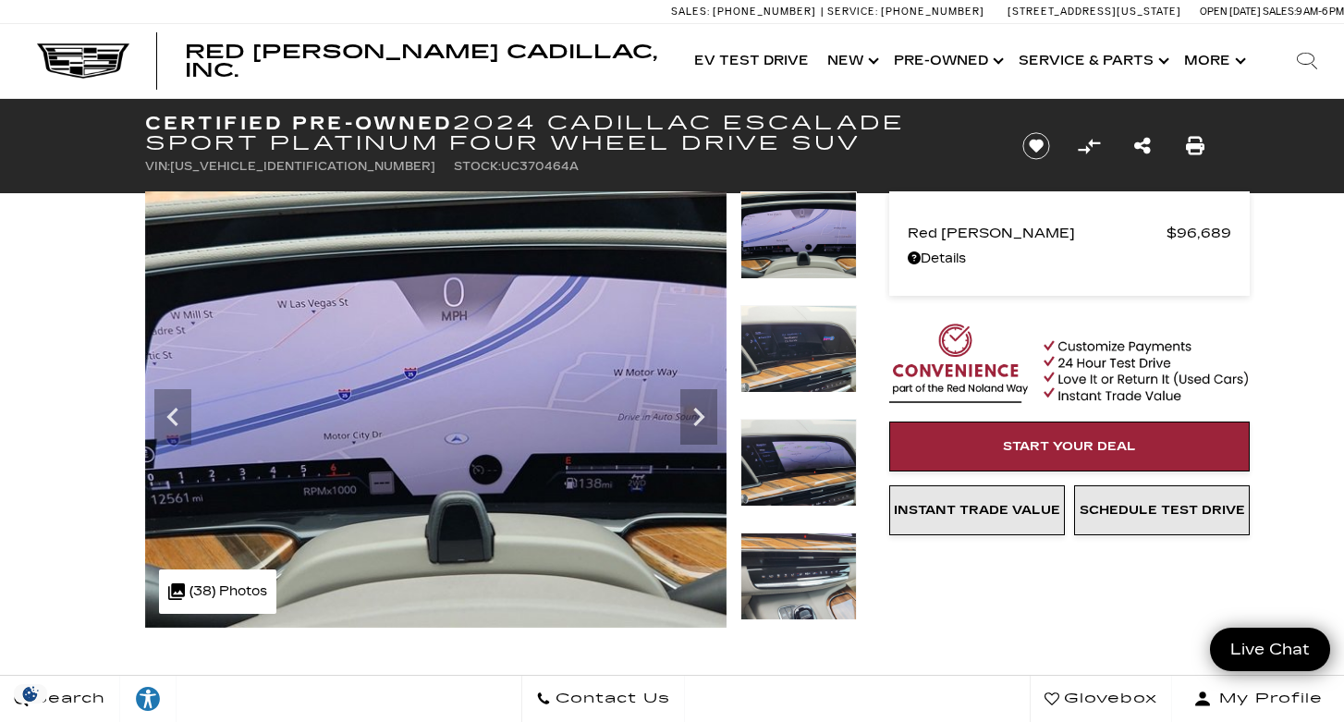
click at [778, 362] on img at bounding box center [798, 349] width 116 height 88
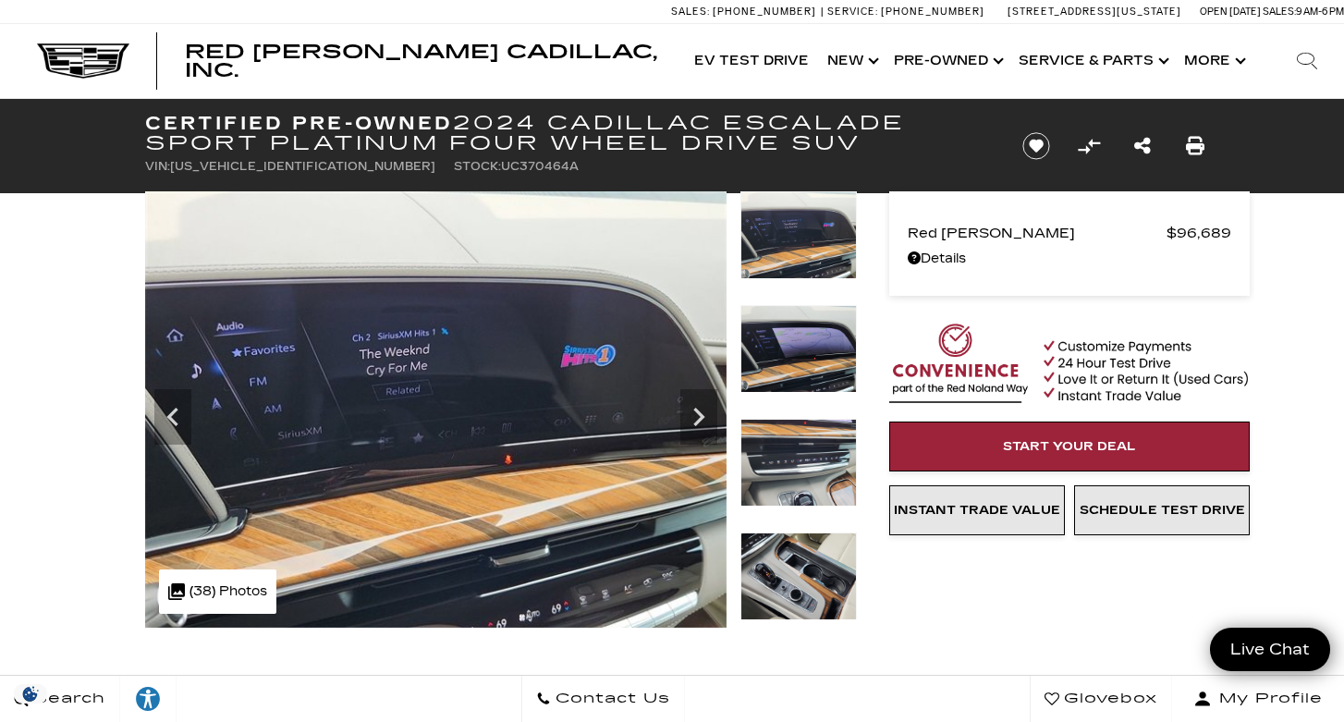
click at [778, 362] on img at bounding box center [798, 349] width 116 height 88
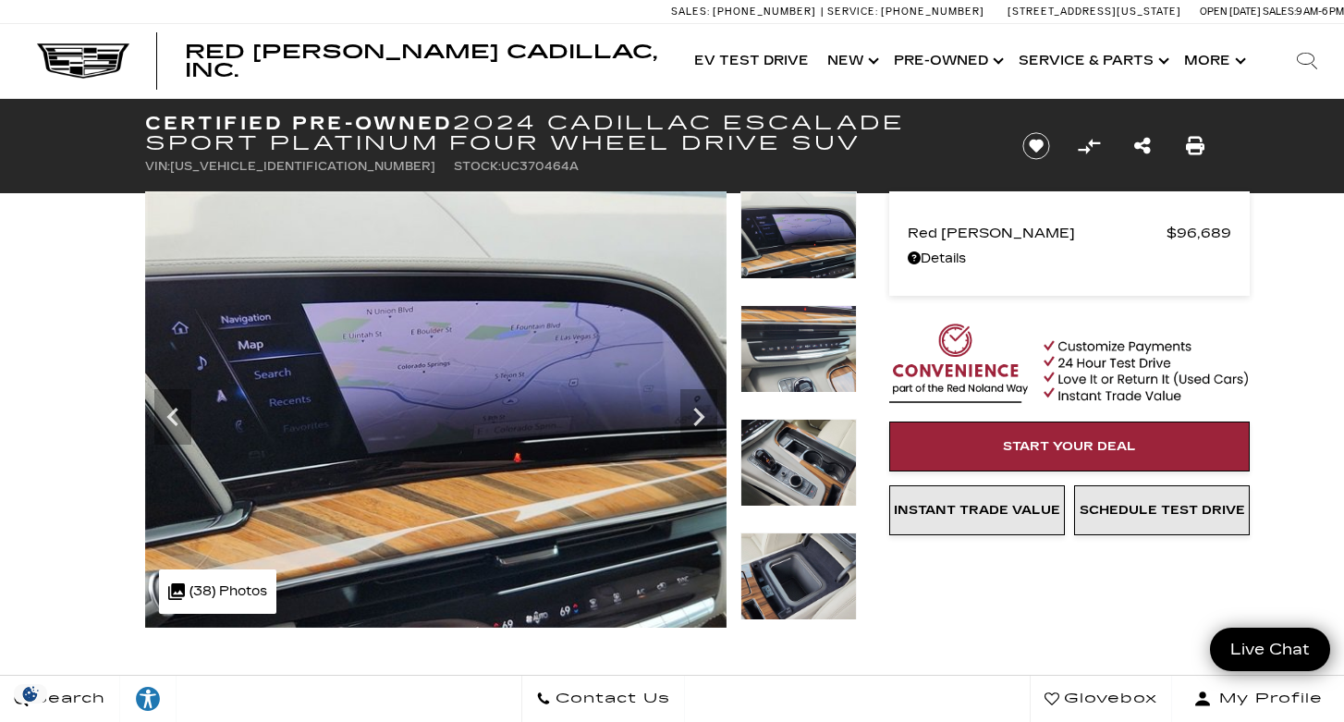
click at [778, 362] on img at bounding box center [798, 349] width 116 height 88
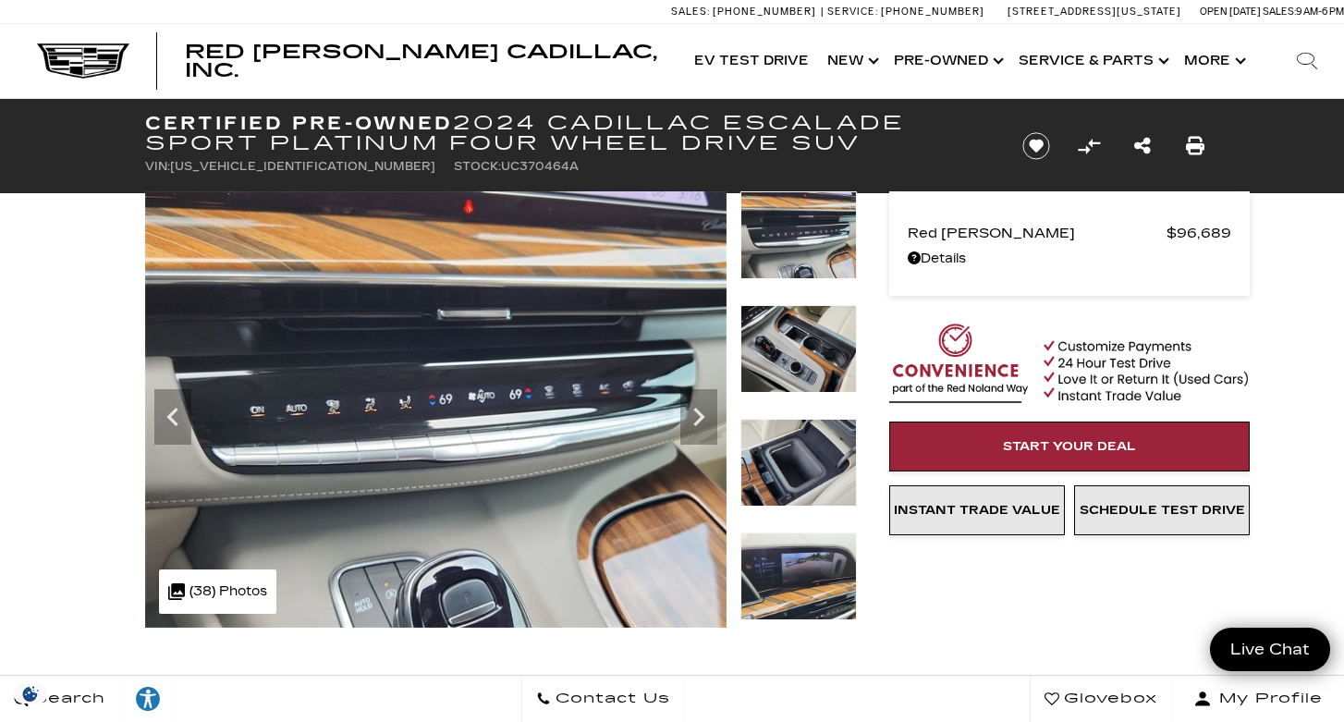
click at [778, 362] on img at bounding box center [798, 349] width 116 height 88
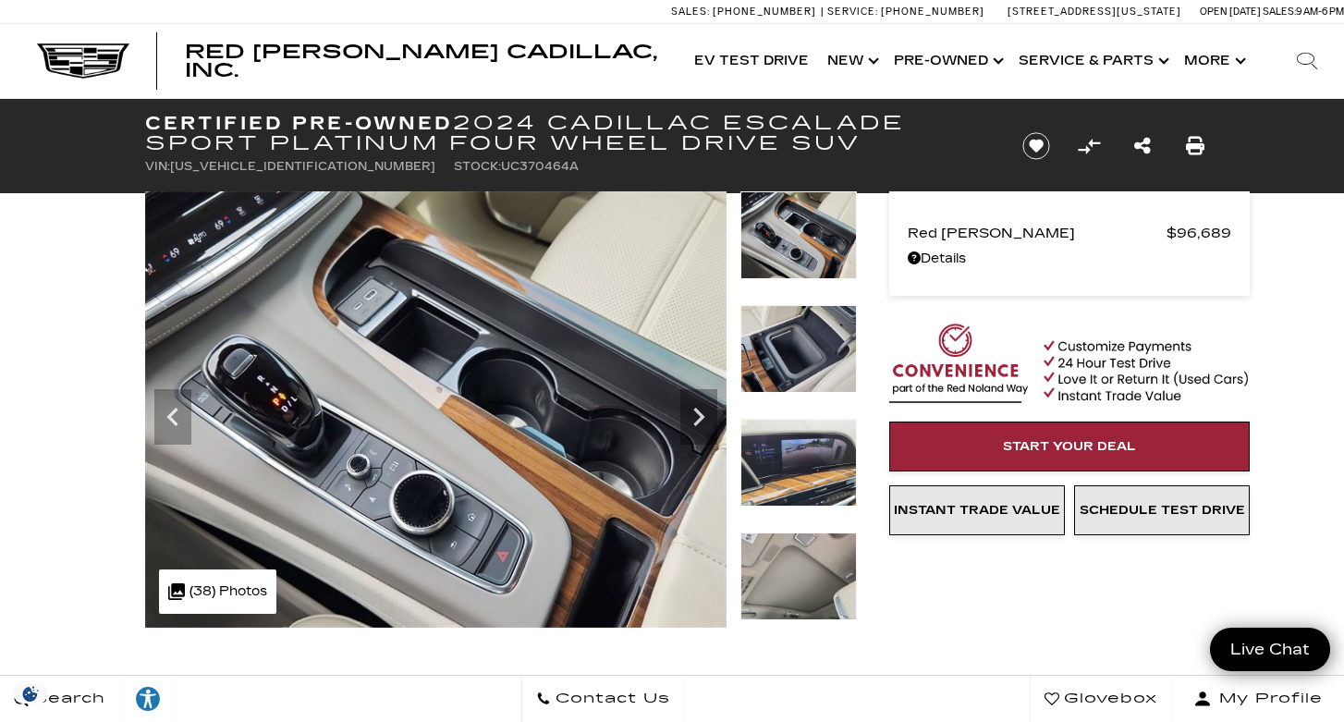
click at [778, 367] on img at bounding box center [798, 349] width 116 height 88
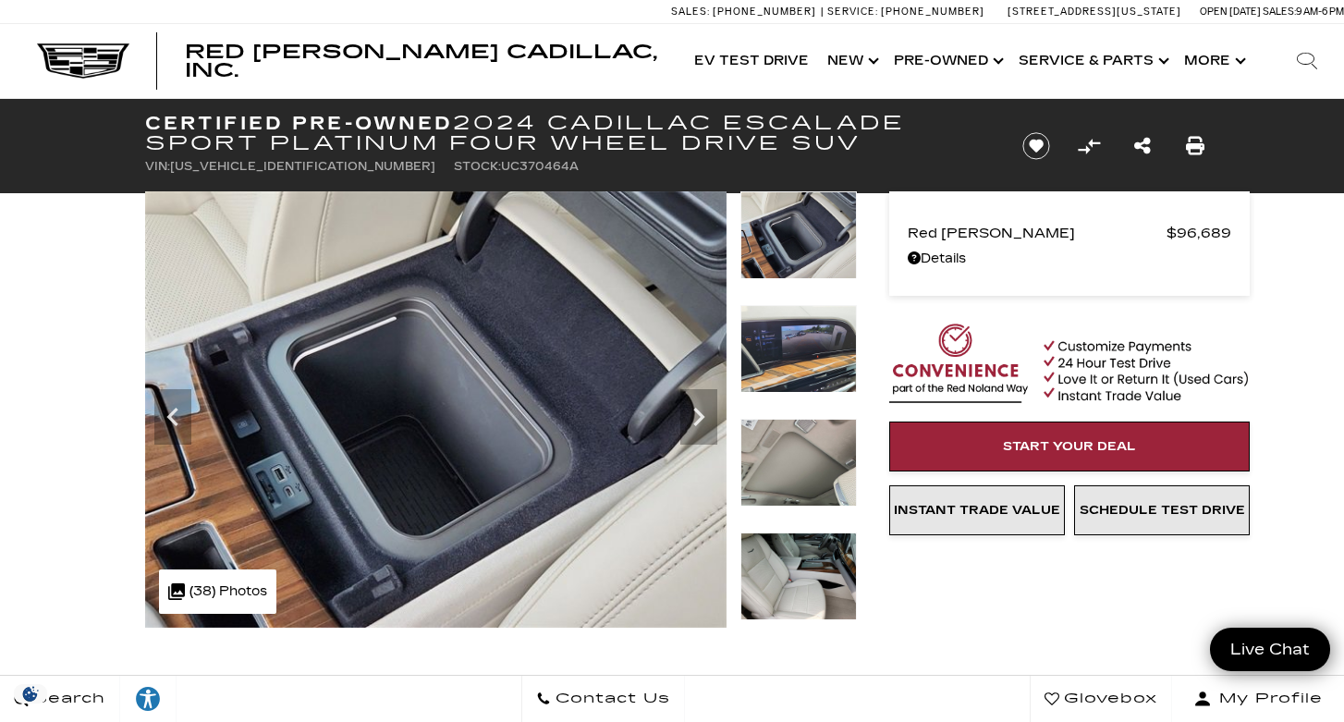
click at [778, 367] on img at bounding box center [798, 349] width 116 height 88
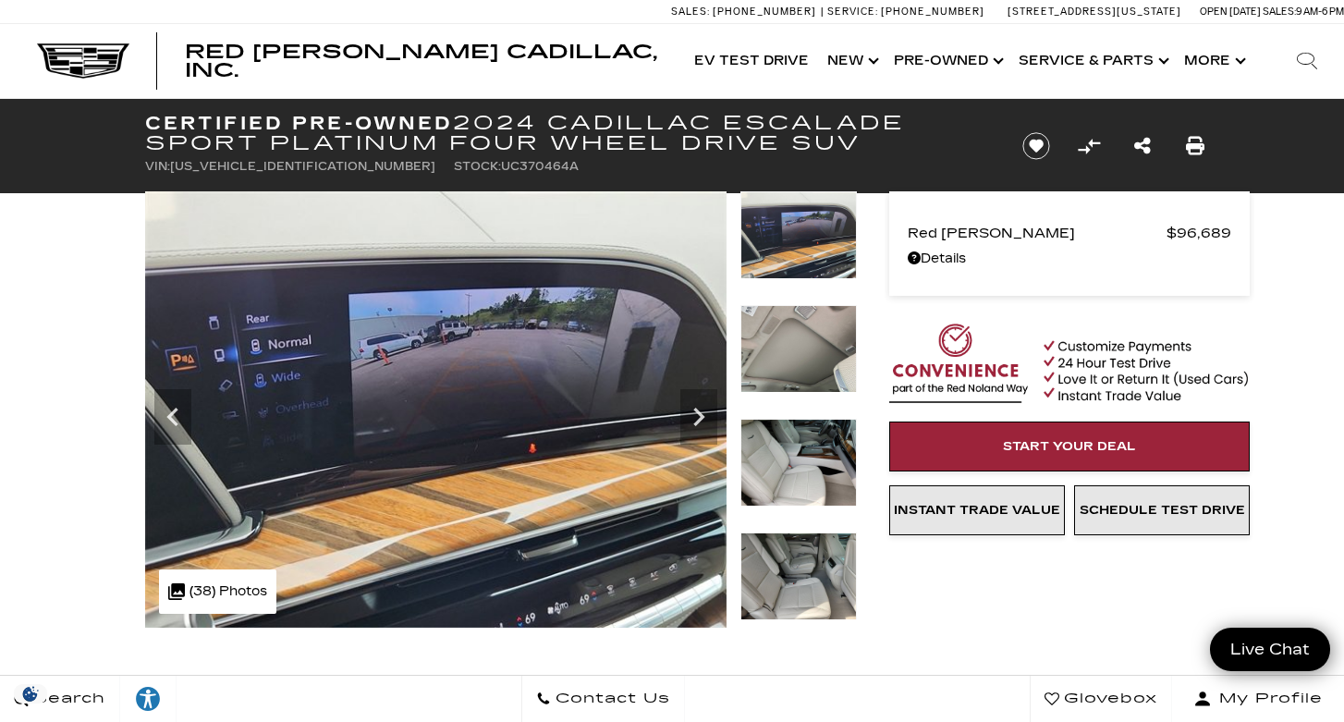
click at [778, 367] on img at bounding box center [798, 349] width 116 height 88
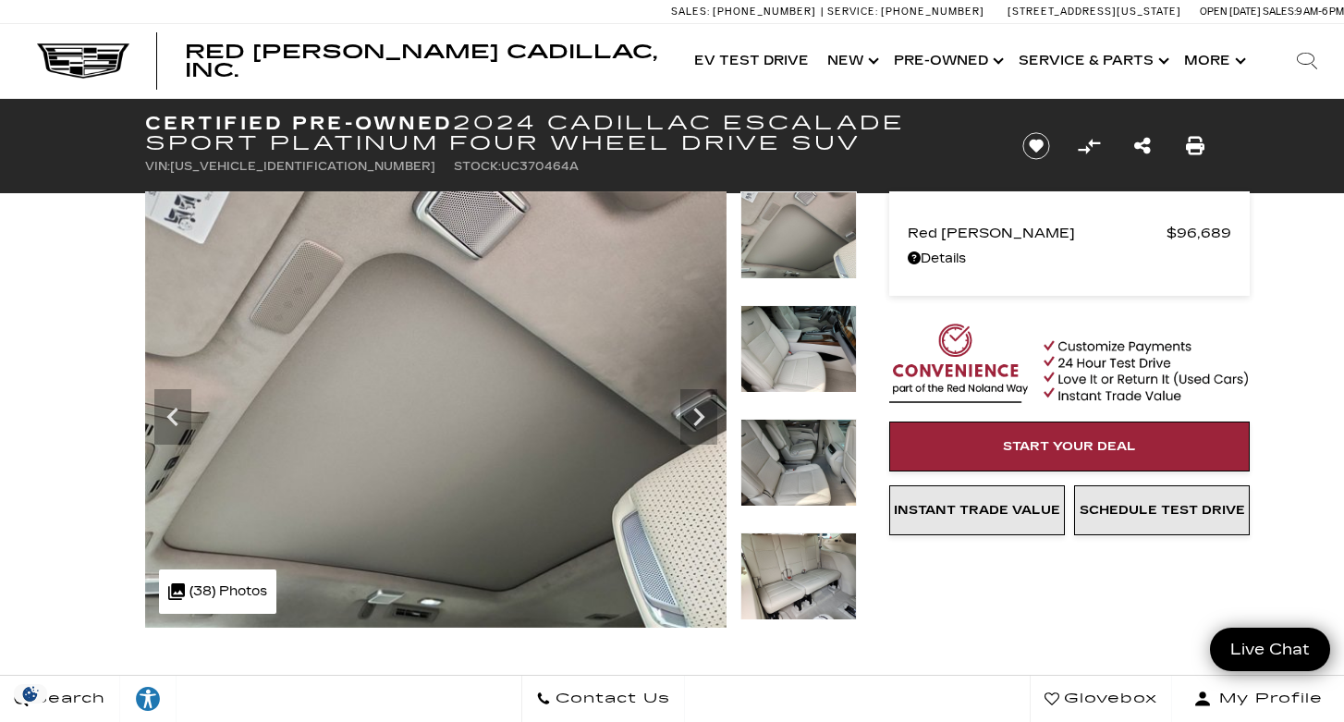
click at [778, 367] on img at bounding box center [798, 349] width 116 height 88
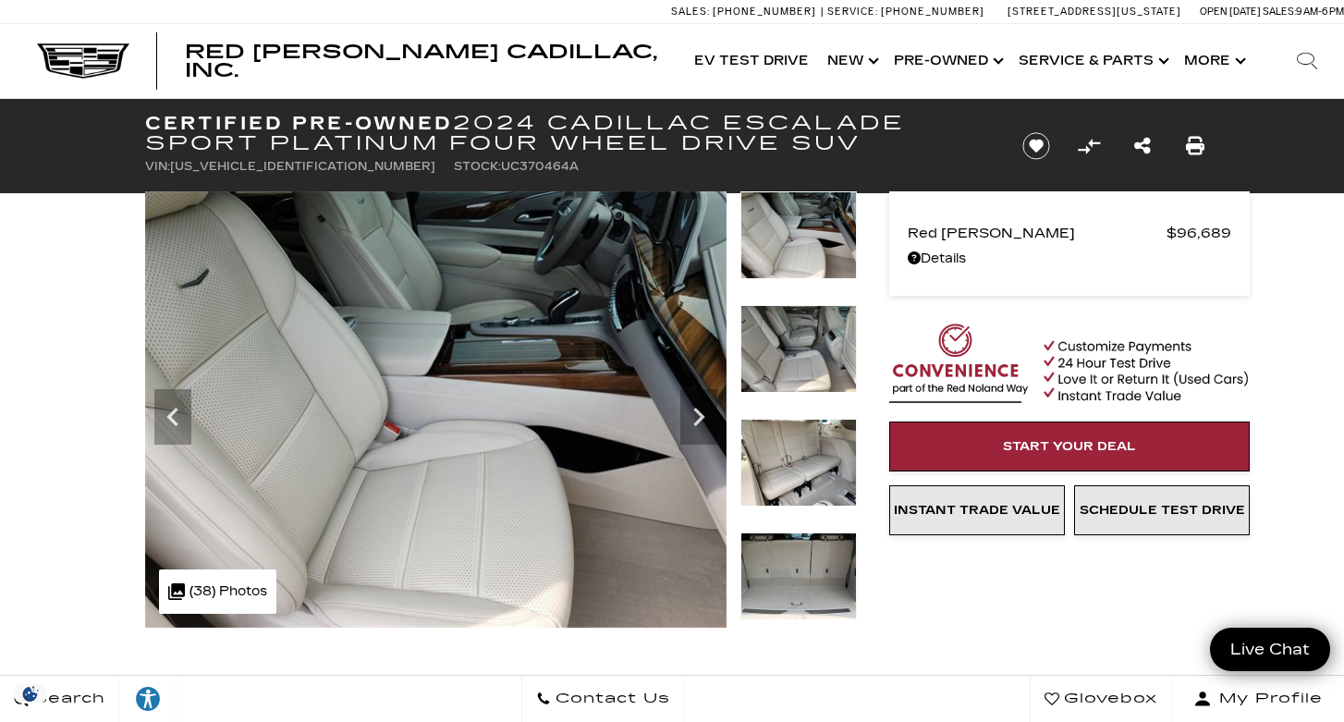
click at [778, 367] on img at bounding box center [798, 349] width 116 height 88
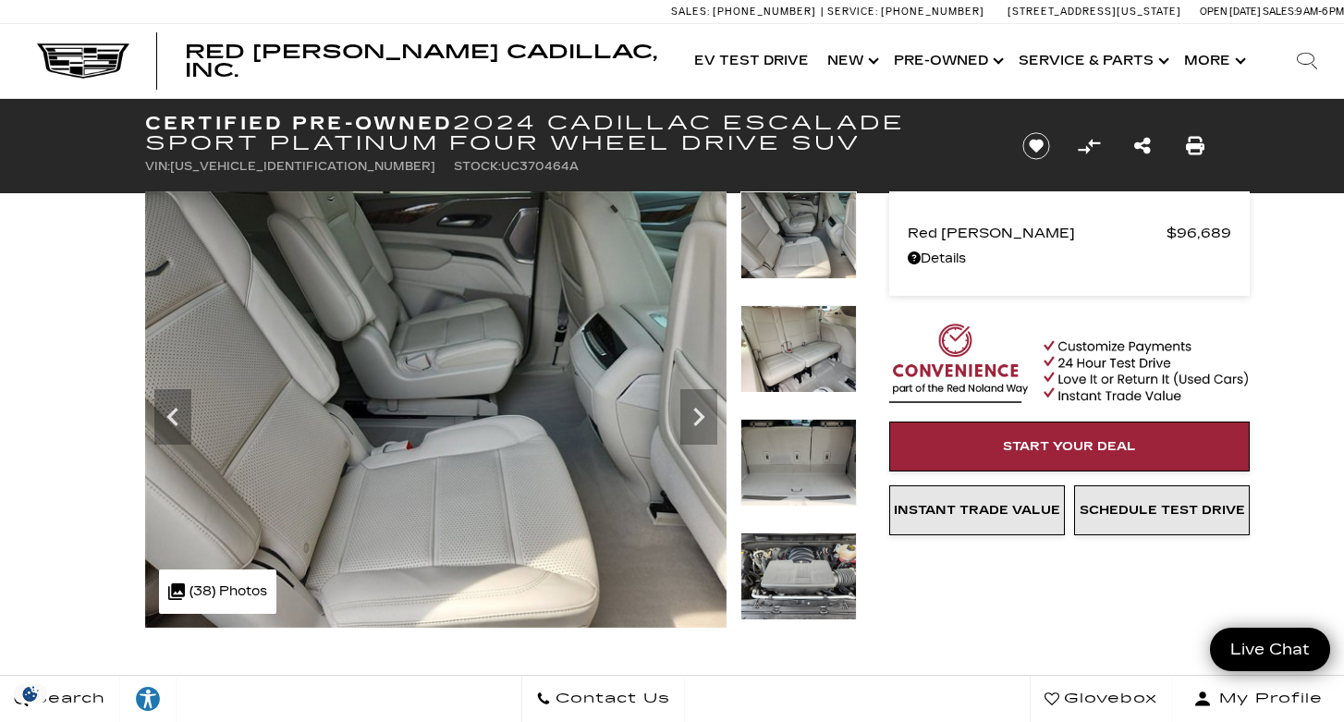
click at [778, 367] on img at bounding box center [798, 349] width 116 height 88
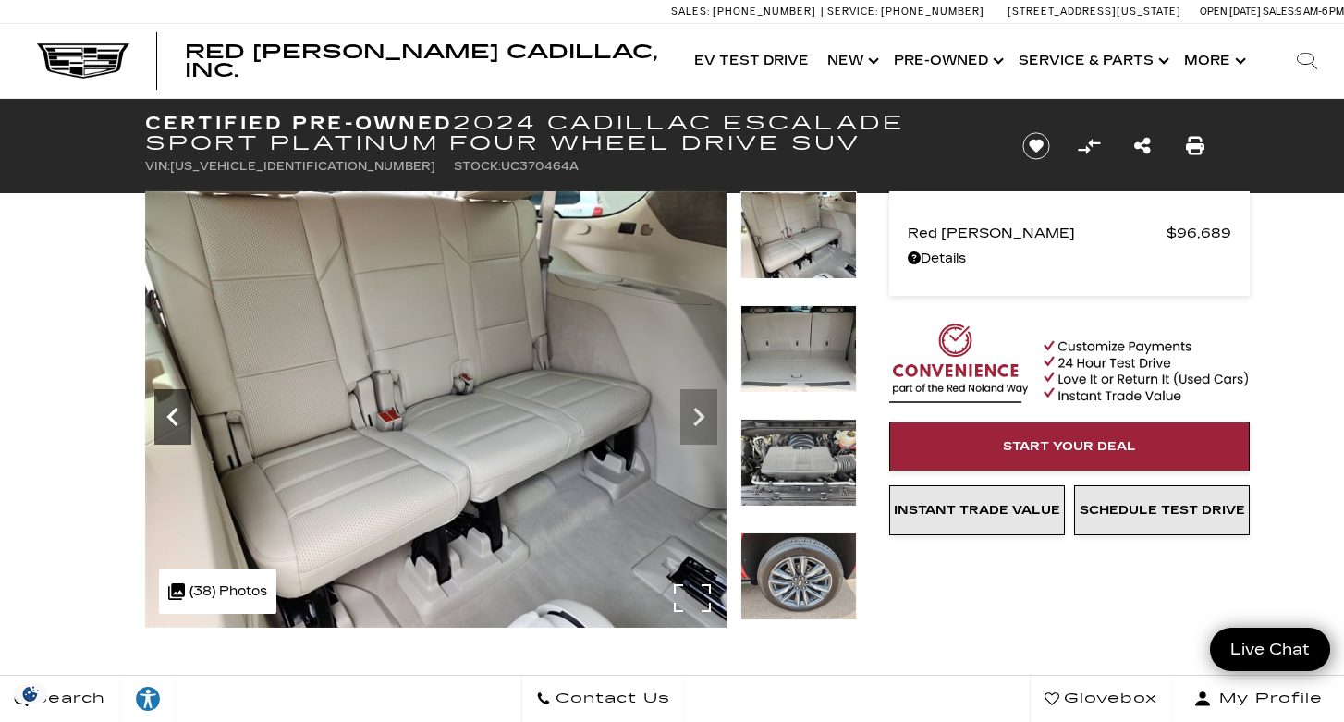
click at [181, 419] on icon "Previous" at bounding box center [172, 416] width 37 height 37
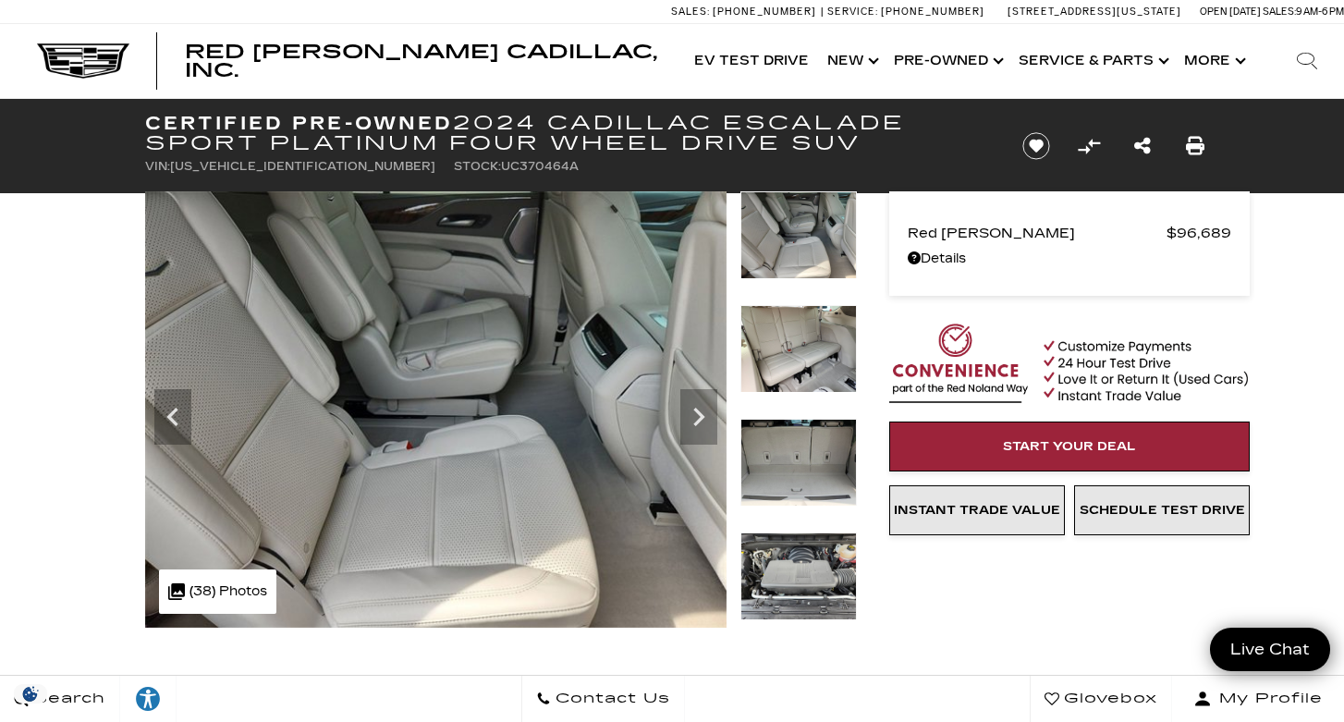
click at [791, 363] on img at bounding box center [798, 349] width 116 height 88
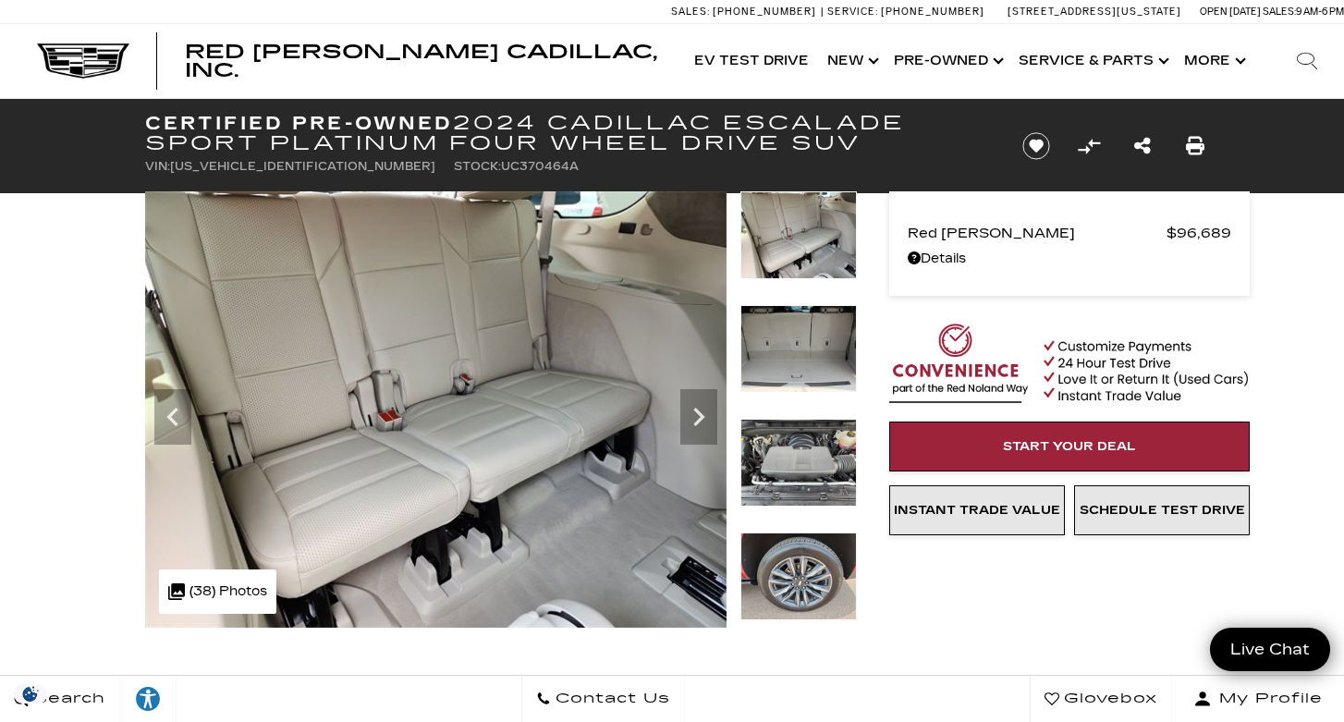
click at [791, 363] on img at bounding box center [798, 349] width 116 height 88
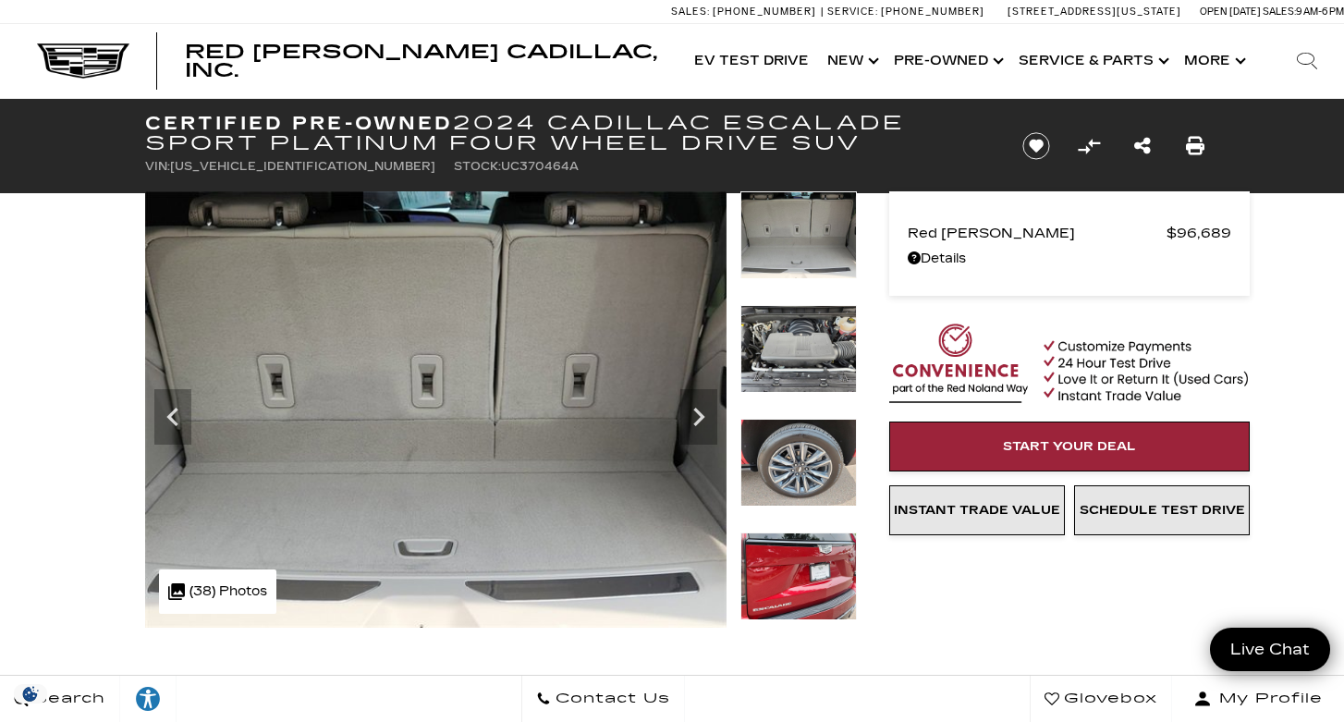
click at [791, 363] on img at bounding box center [798, 349] width 116 height 88
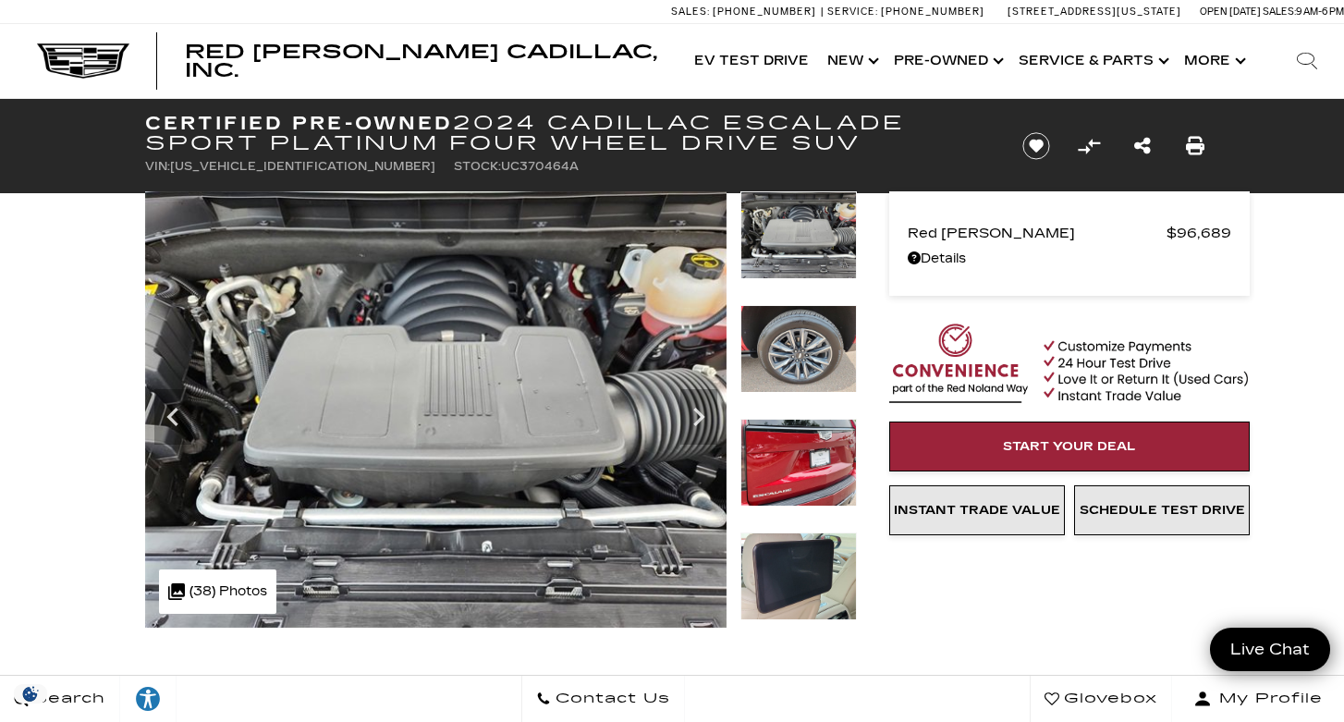
click at [791, 363] on img at bounding box center [798, 349] width 116 height 88
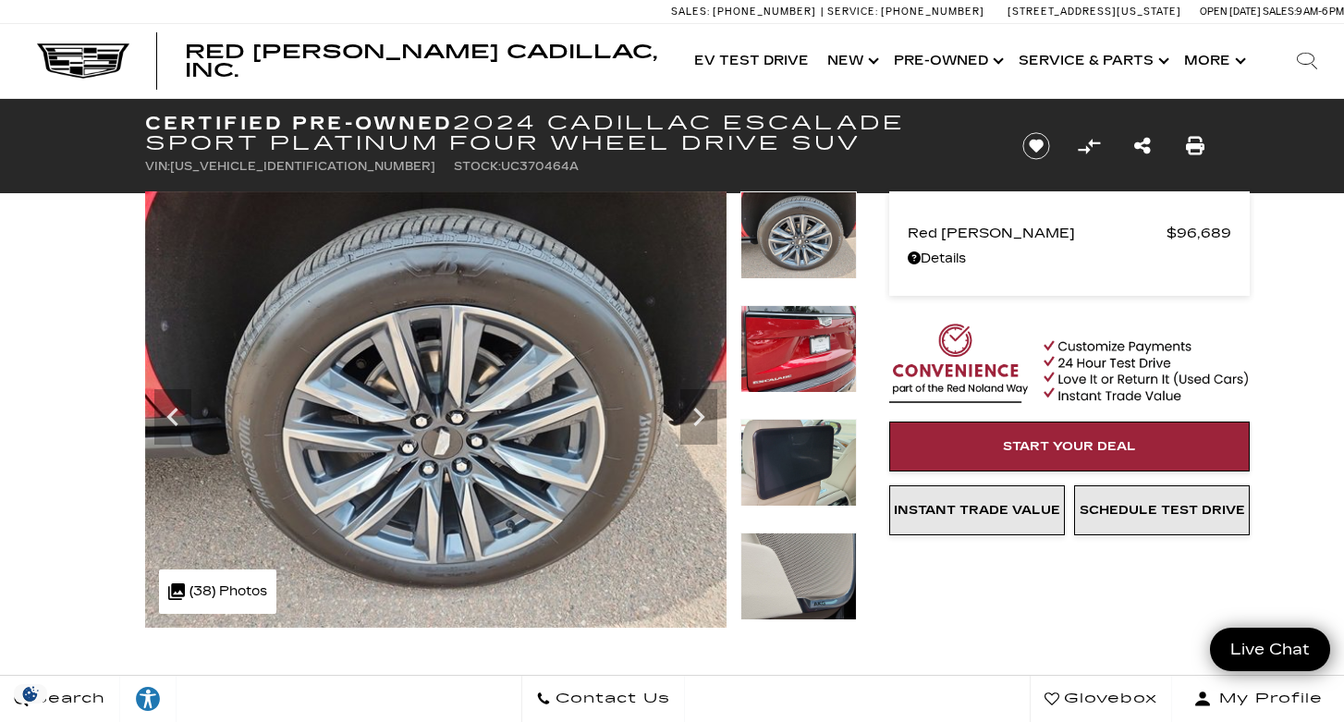
click at [791, 363] on img at bounding box center [798, 349] width 116 height 88
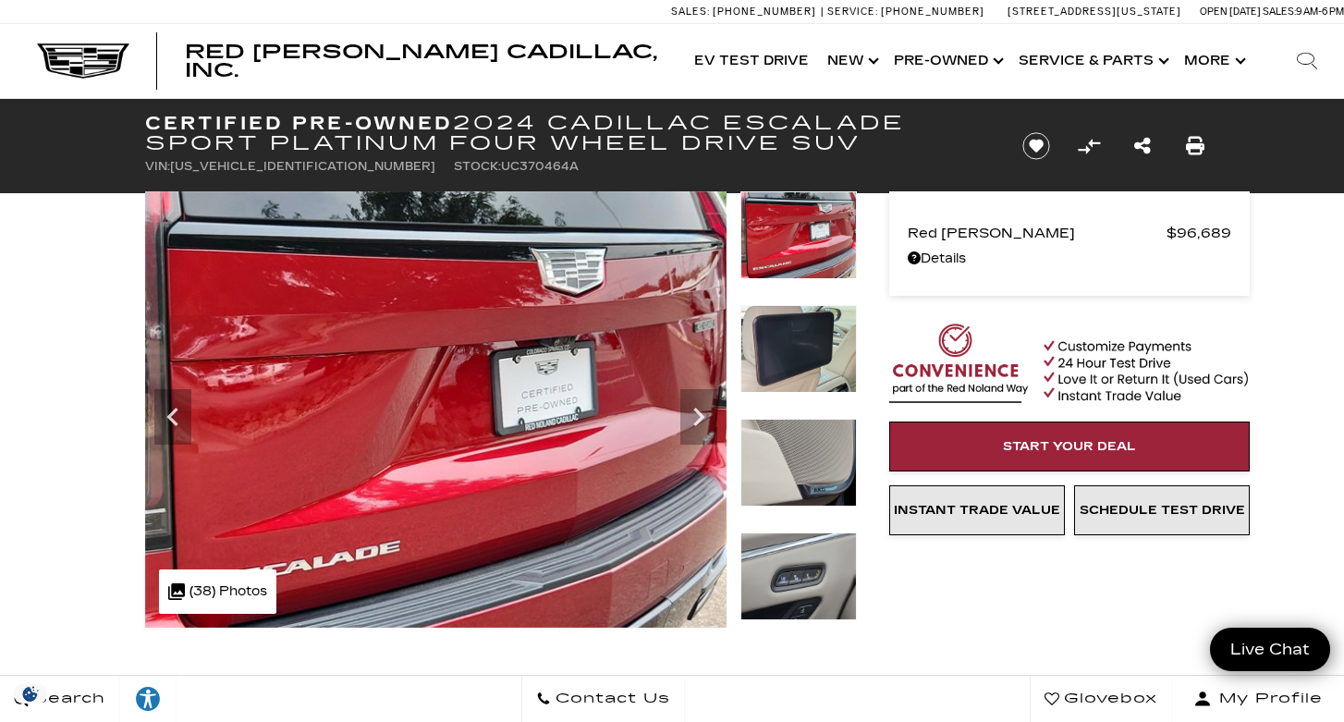
click at [791, 363] on img at bounding box center [798, 349] width 116 height 88
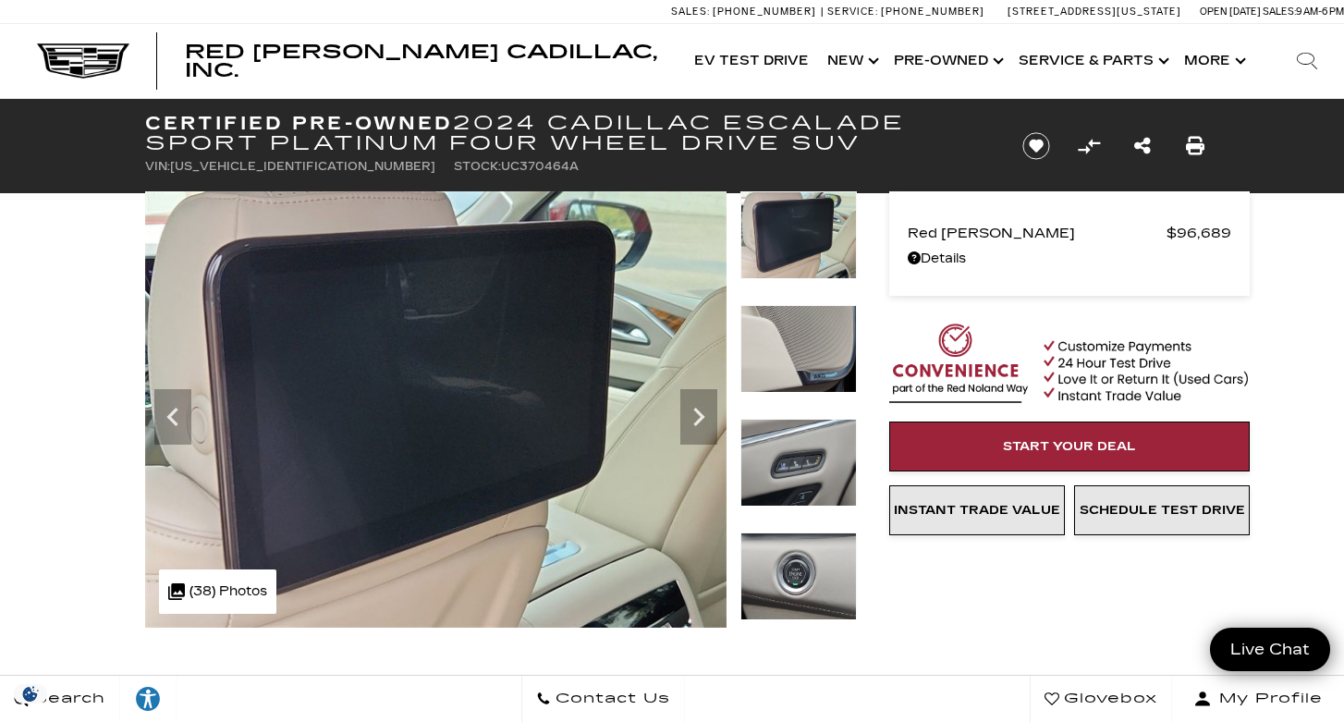
click at [791, 363] on img at bounding box center [798, 349] width 116 height 88
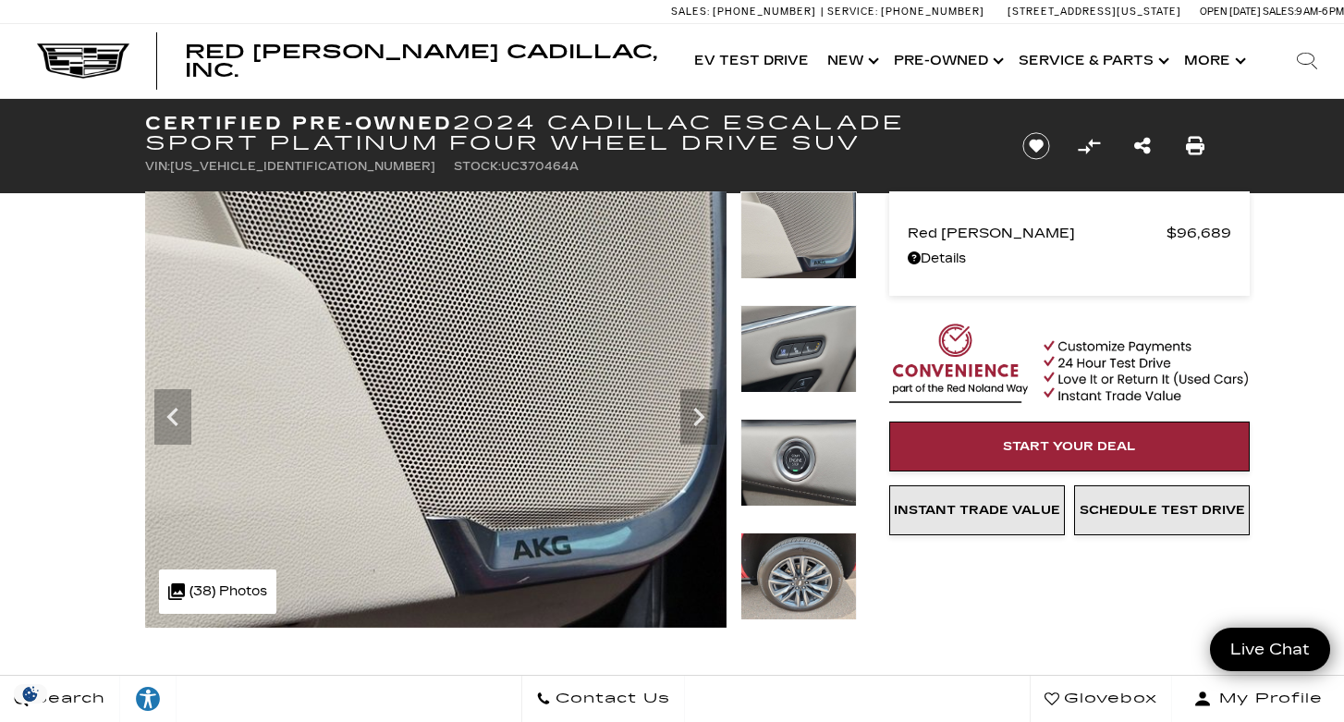
click at [791, 363] on img at bounding box center [798, 349] width 116 height 88
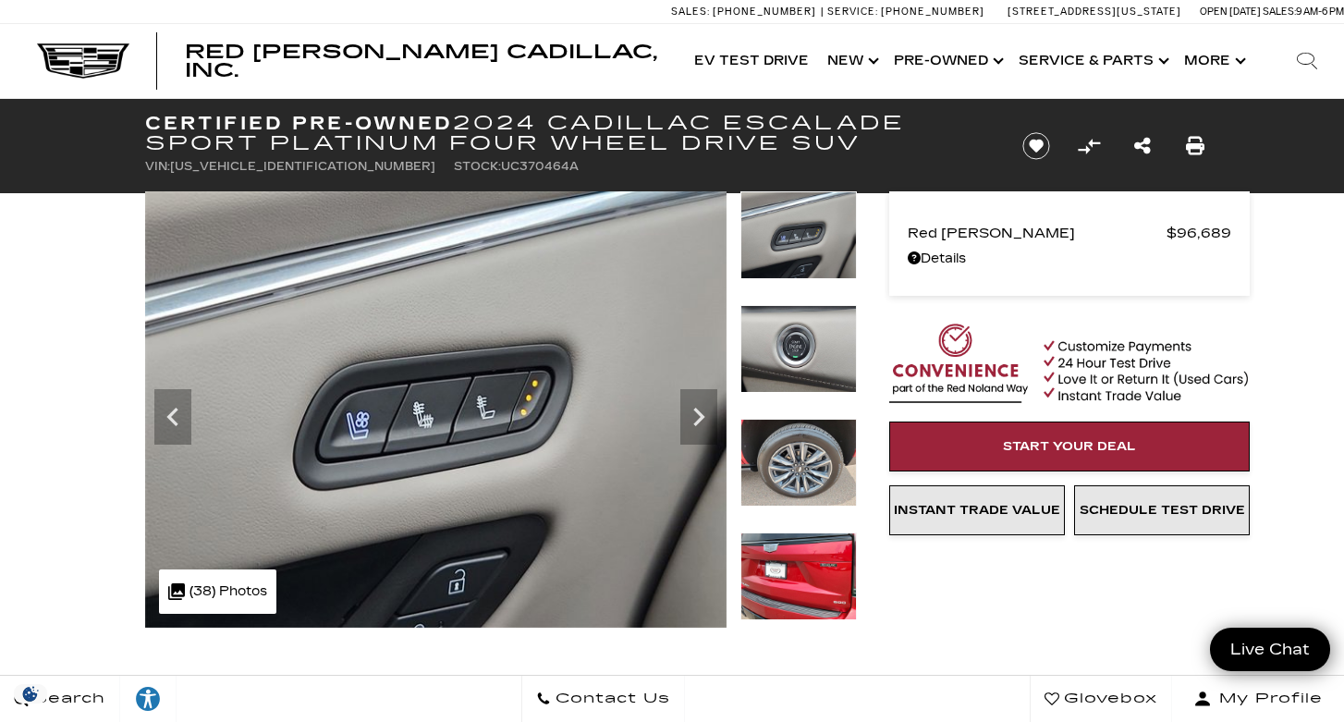
click at [791, 363] on img at bounding box center [798, 349] width 116 height 88
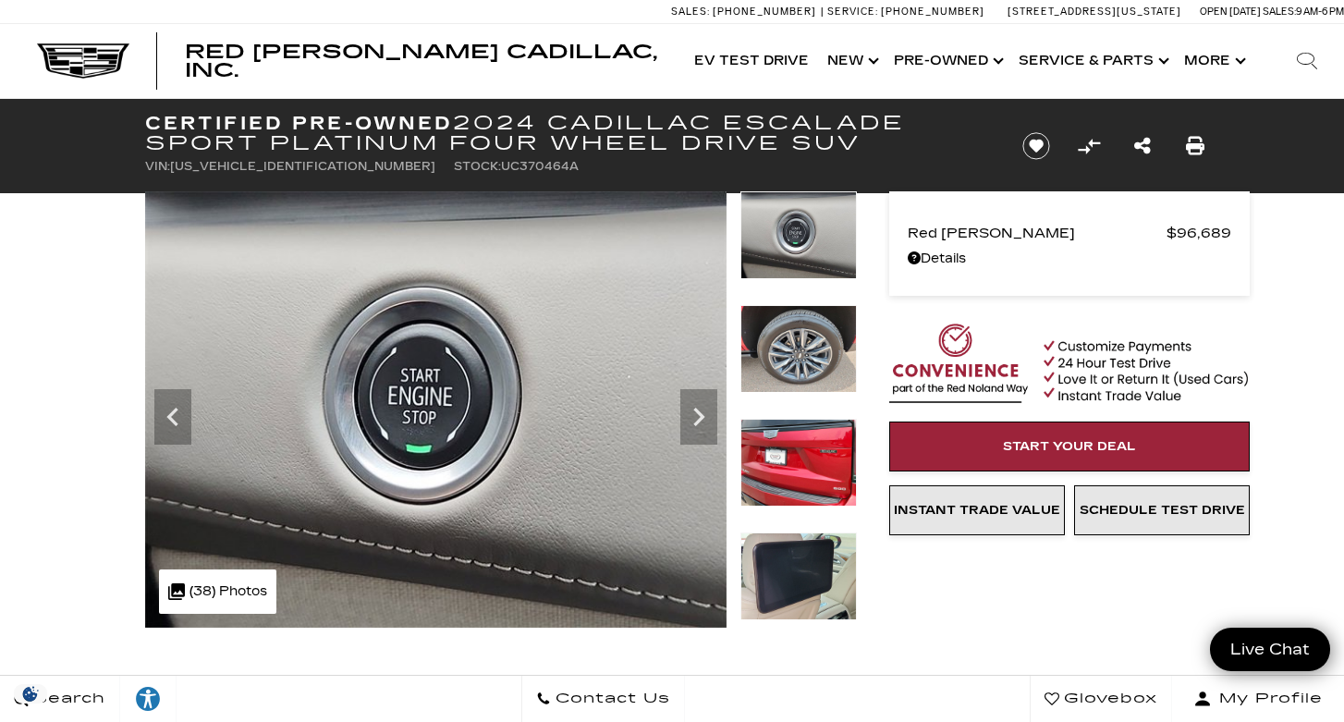
click at [791, 363] on img at bounding box center [798, 349] width 116 height 88
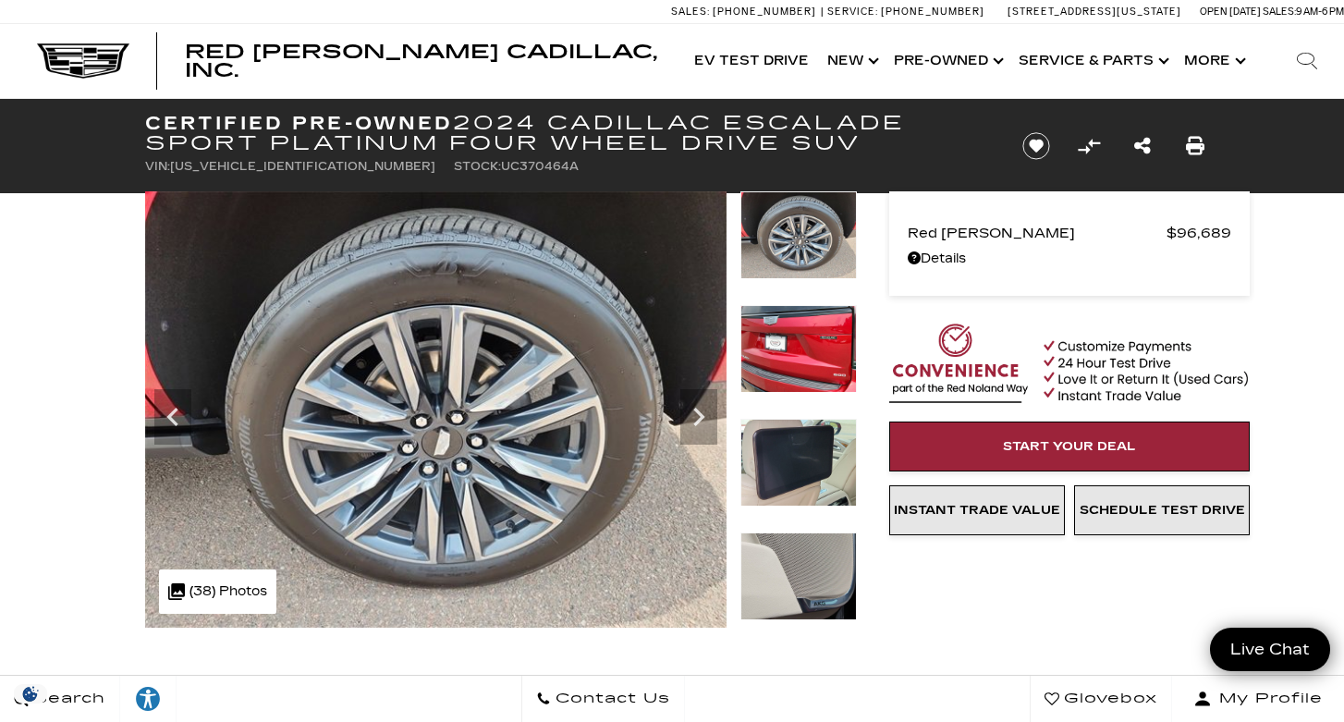
click at [791, 363] on img at bounding box center [798, 349] width 116 height 88
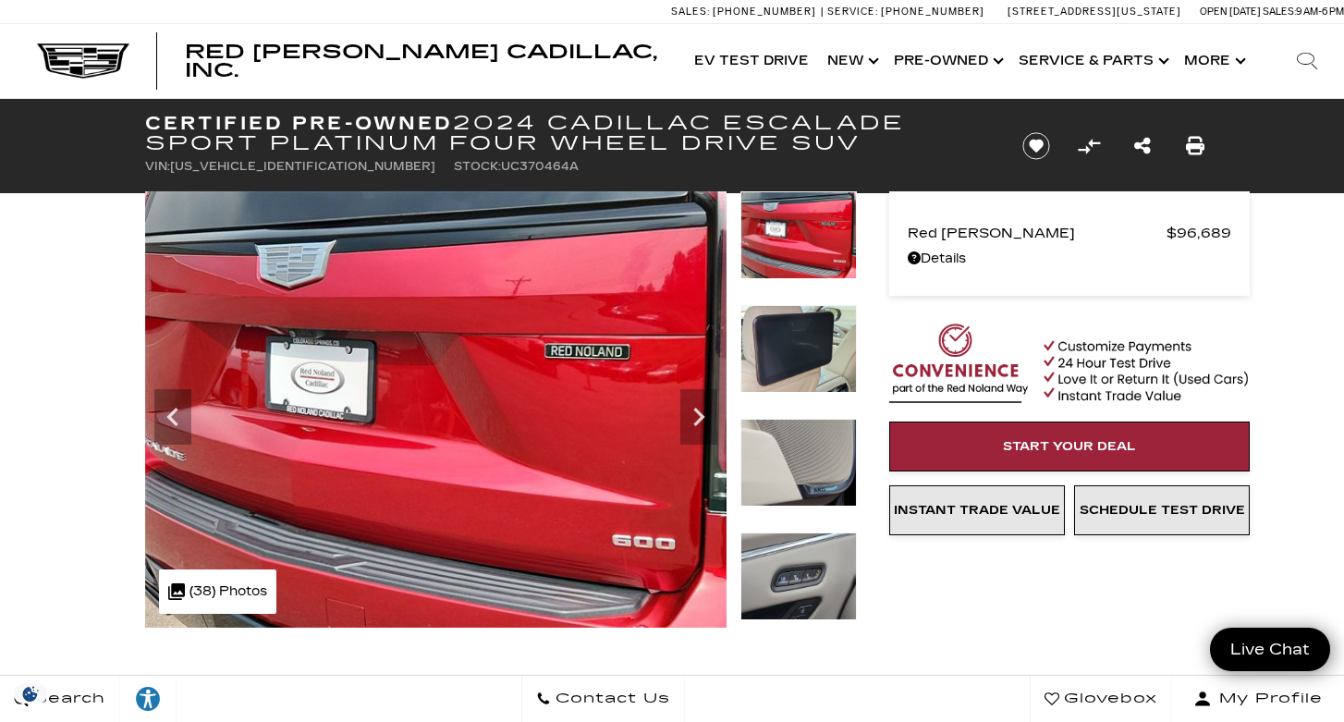
click at [791, 363] on img at bounding box center [798, 349] width 116 height 88
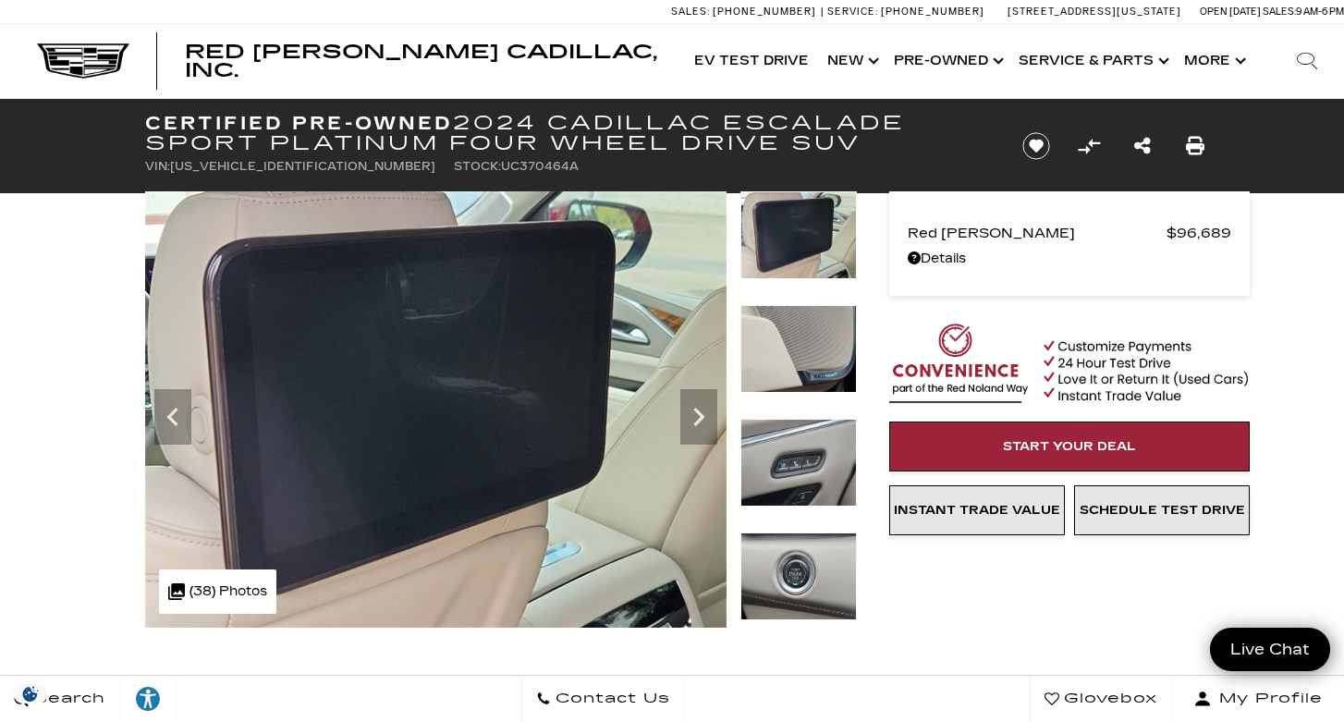
click at [791, 363] on img at bounding box center [798, 349] width 116 height 88
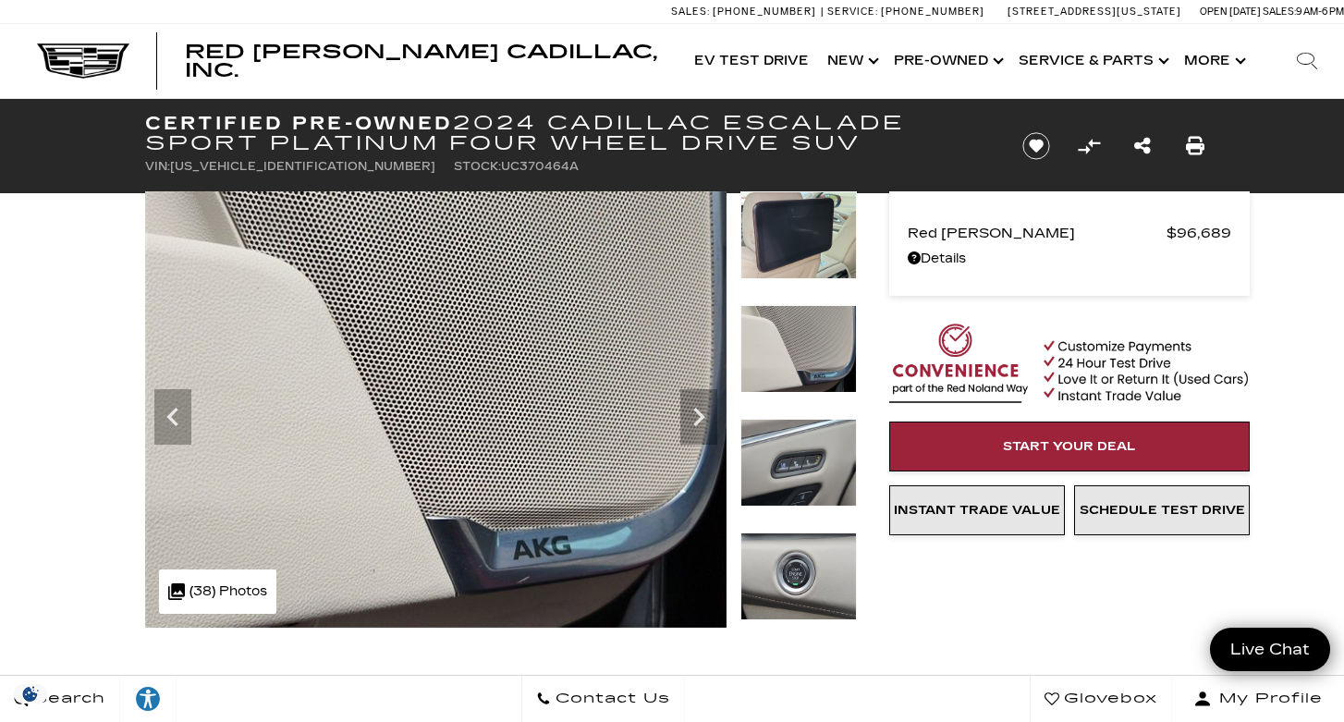
click at [791, 363] on img at bounding box center [798, 349] width 116 height 88
